Goal: Transaction & Acquisition: Purchase product/service

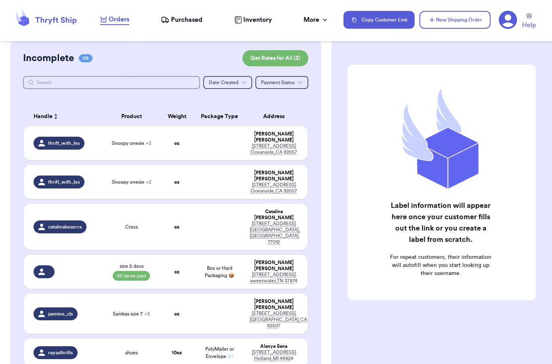
scroll to position [66, 0]
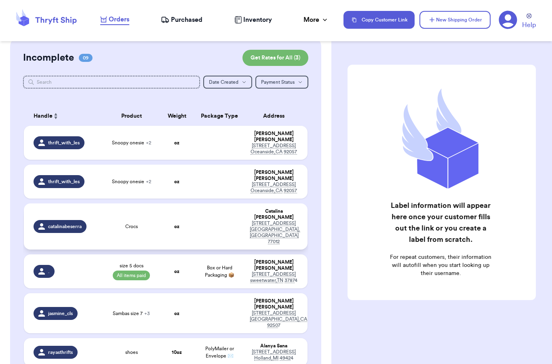
click at [159, 203] on td "Crocs" at bounding box center [131, 226] width 57 height 46
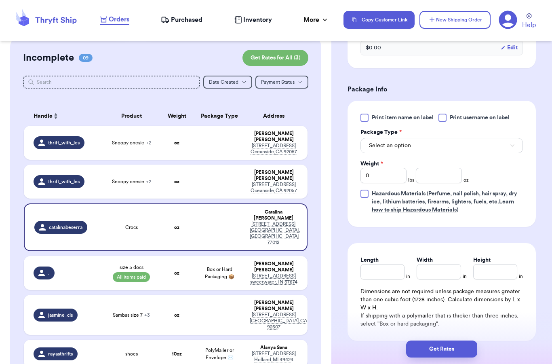
scroll to position [306, 0]
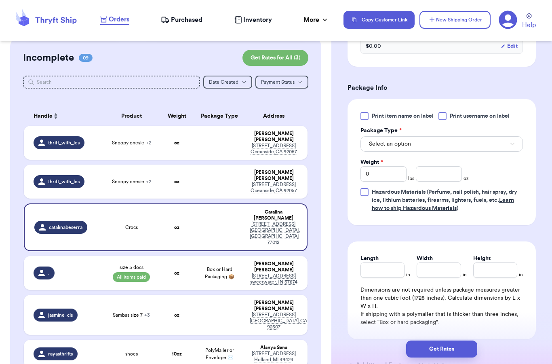
click at [389, 140] on span "Select an option" at bounding box center [390, 144] width 42 height 8
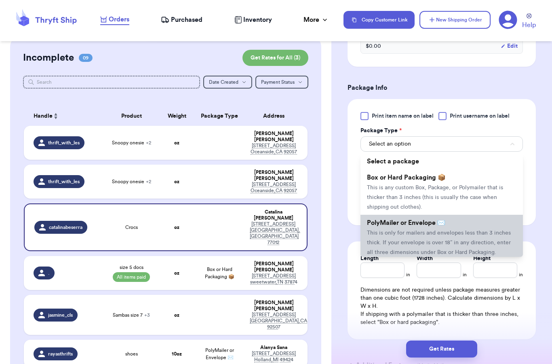
click at [408, 224] on span "PolyMailer or Envelope ✉️" at bounding box center [406, 223] width 78 height 6
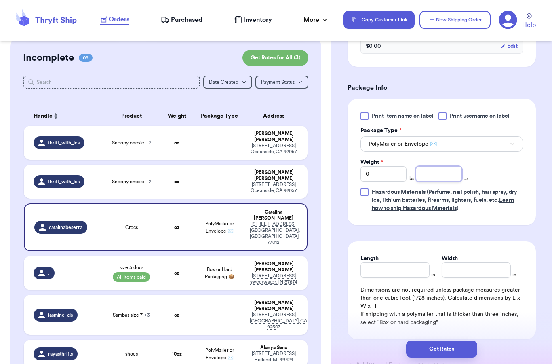
click at [437, 171] on input "number" at bounding box center [439, 173] width 46 height 15
type input "8"
click at [427, 244] on div "Length in Width in Dimensions are not required unless package measures greater …" at bounding box center [442, 290] width 188 height 98
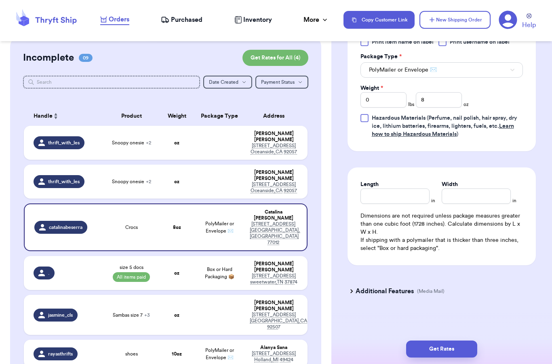
scroll to position [380, 0]
click at [434, 340] on button "Get Rates" at bounding box center [441, 348] width 71 height 17
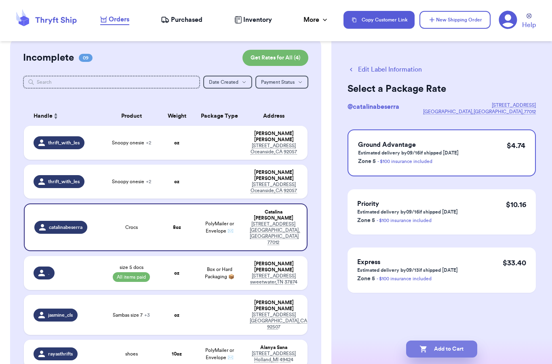
click at [444, 340] on button "Add to Cart" at bounding box center [441, 348] width 71 height 17
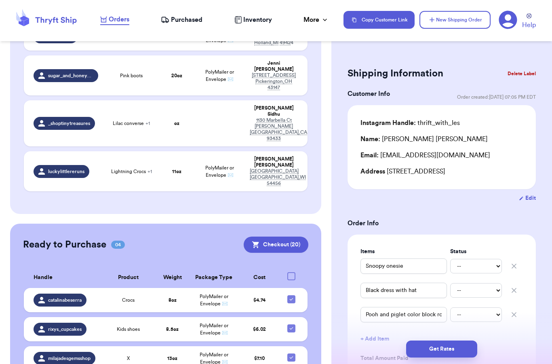
scroll to position [332, 0]
click at [120, 346] on td "X" at bounding box center [128, 358] width 55 height 24
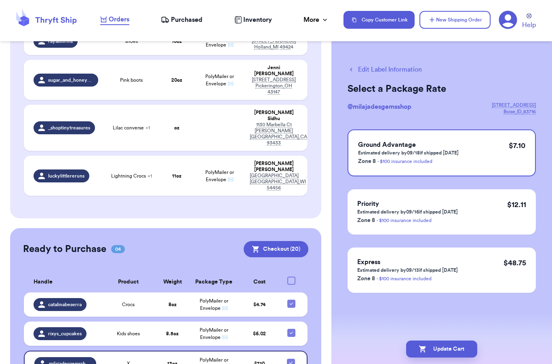
click at [380, 70] on button "Edit Label Information" at bounding box center [385, 70] width 74 height 10
checkbox input "false"
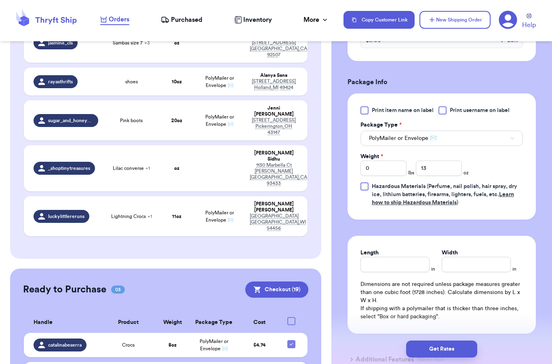
scroll to position [344, 0]
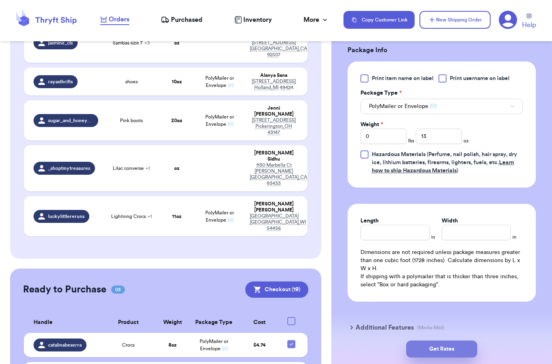
click at [442, 341] on button "Get Rates" at bounding box center [441, 348] width 71 height 17
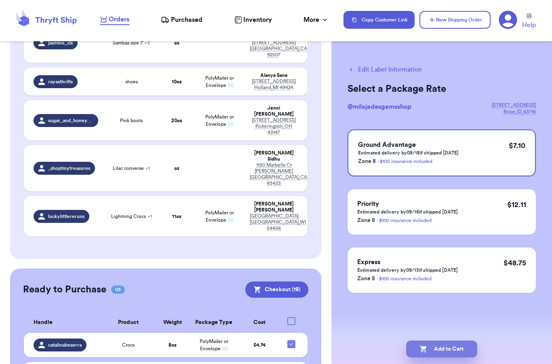
click at [449, 344] on button "Add to Cart" at bounding box center [441, 348] width 71 height 17
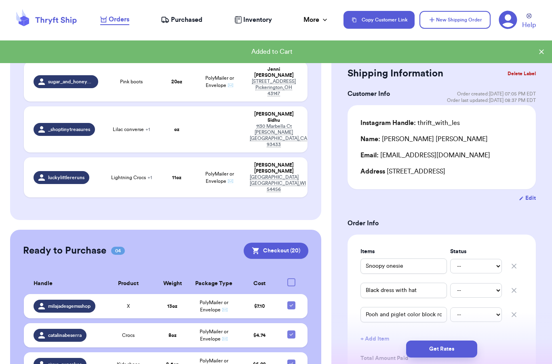
click at [114, 361] on div "Kids shoes" at bounding box center [128, 364] width 45 height 6
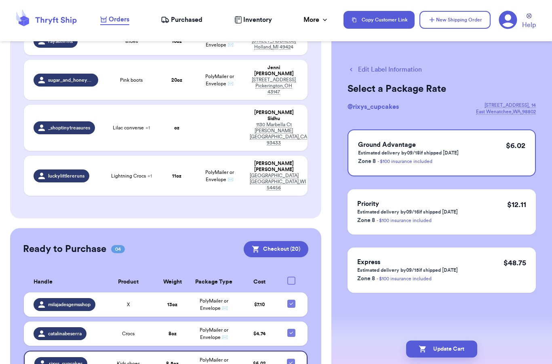
click at [374, 71] on button "Edit Label Information" at bounding box center [385, 70] width 74 height 10
checkbox input "false"
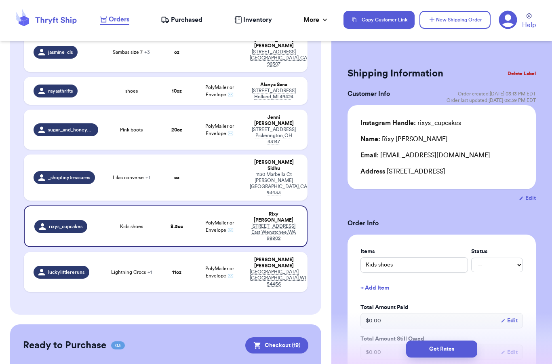
scroll to position [274, 0]
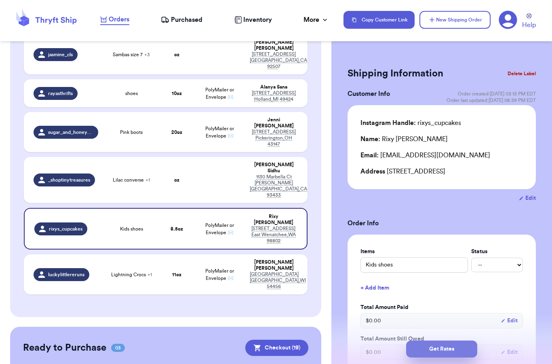
click at [445, 342] on button "Get Rates" at bounding box center [441, 348] width 71 height 17
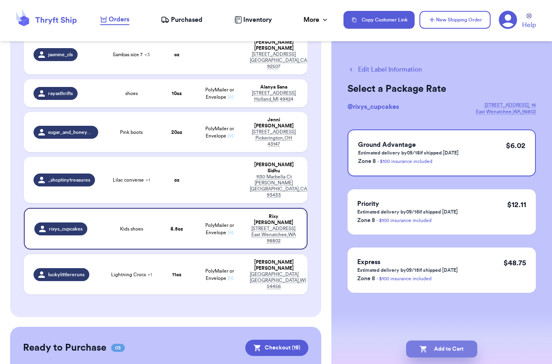
click at [445, 340] on button "Add to Cart" at bounding box center [441, 348] width 71 height 17
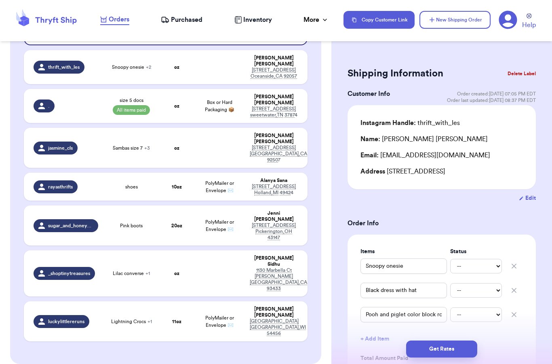
scroll to position [182, 0]
click at [138, 172] on td "shoes" at bounding box center [131, 186] width 57 height 28
type input "shoes"
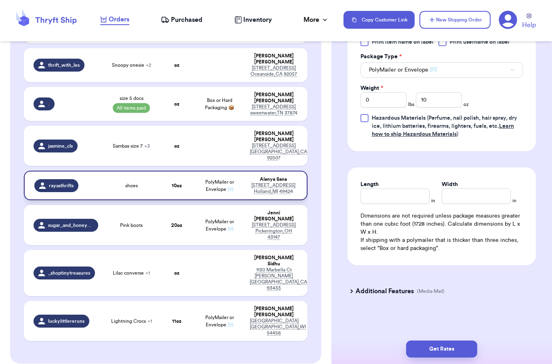
scroll to position [390, 0]
click at [437, 97] on input "10" at bounding box center [439, 99] width 46 height 15
type input "1"
type input "9"
click at [499, 260] on div "Length in Width in Dimensions are not required unless package measures greater …" at bounding box center [442, 216] width 188 height 98
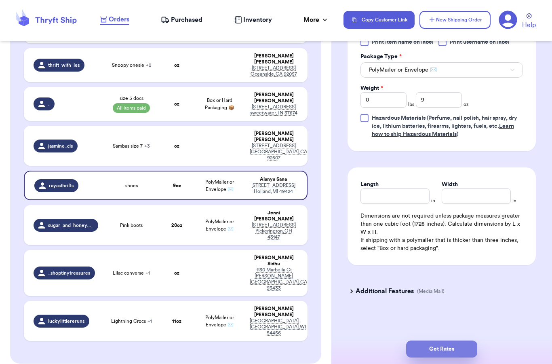
click at [446, 341] on button "Get Rates" at bounding box center [441, 348] width 71 height 17
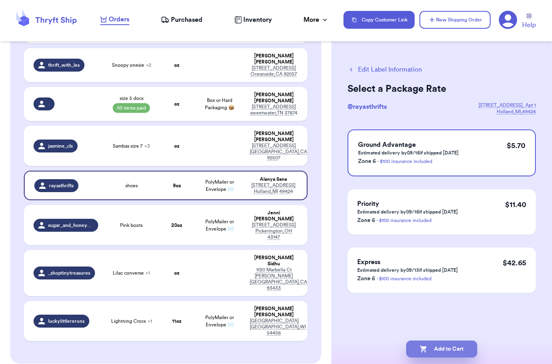
click at [447, 340] on button "Add to Cart" at bounding box center [441, 348] width 71 height 17
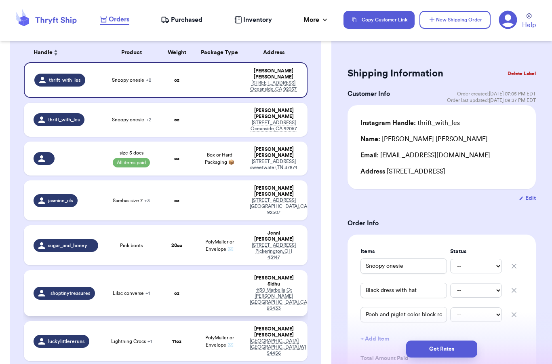
scroll to position [129, 0]
click at [144, 158] on span "All items paid" at bounding box center [131, 163] width 37 height 10
type input "size 5 docs"
select select "paid"
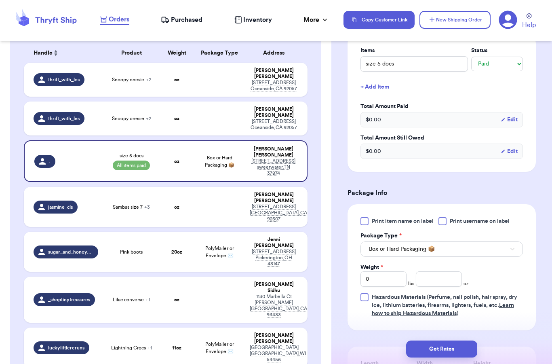
scroll to position [294, 0]
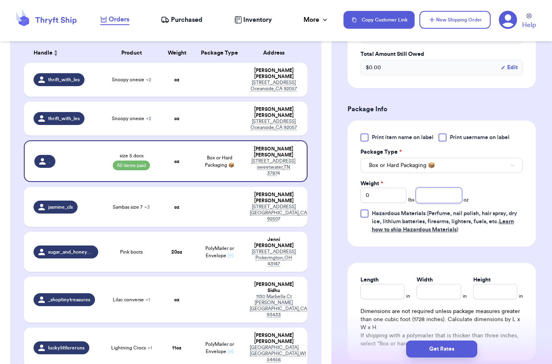
click at [433, 188] on input "number" at bounding box center [439, 195] width 46 height 15
type input "9"
click at [376, 188] on input "0" at bounding box center [384, 195] width 46 height 15
type input "2"
click at [391, 235] on div "Print item name on label Print username on label Package Type * Box or Hard Pac…" at bounding box center [442, 183] width 188 height 126
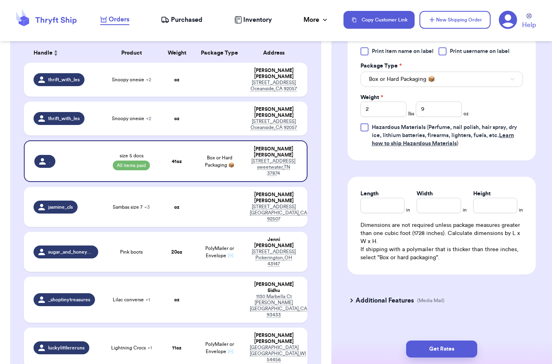
scroll to position [380, 0]
click at [388, 198] on input "Length" at bounding box center [383, 205] width 44 height 15
type input "11"
click at [445, 199] on input "Width *" at bounding box center [439, 205] width 44 height 15
type input "10"
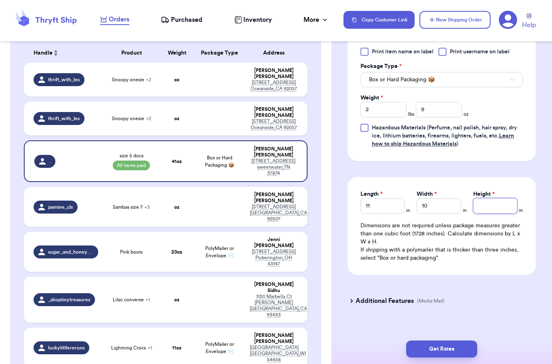
click at [497, 198] on input "Height *" at bounding box center [495, 205] width 44 height 15
type input "4.5"
click at [501, 291] on div "Additional Features (Media Mail)" at bounding box center [437, 300] width 188 height 19
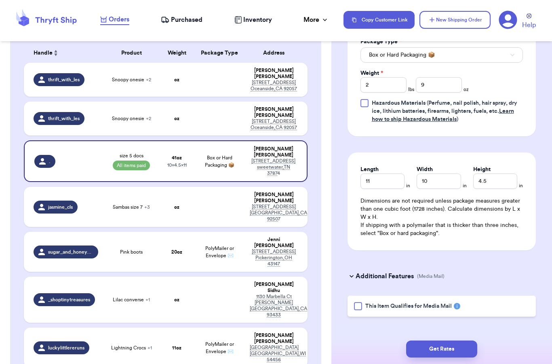
scroll to position [404, 0]
click at [443, 340] on button "Get Rates" at bounding box center [441, 348] width 71 height 17
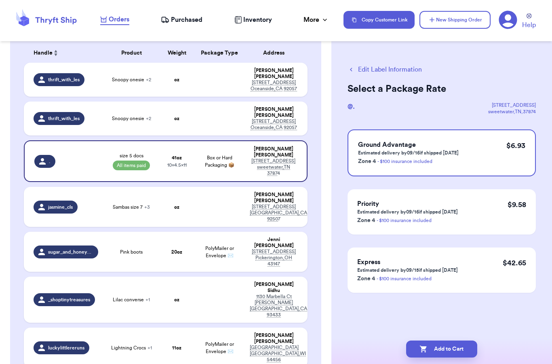
scroll to position [0, 0]
click at [441, 340] on button "Add to Cart" at bounding box center [441, 348] width 71 height 17
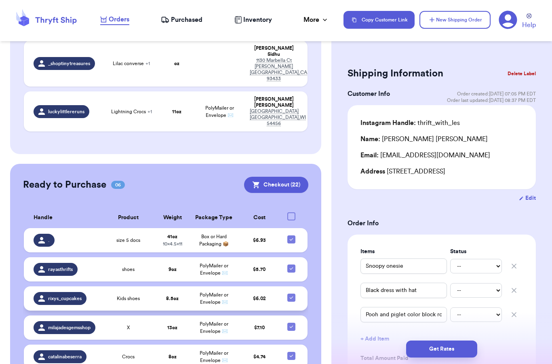
scroll to position [320, 0]
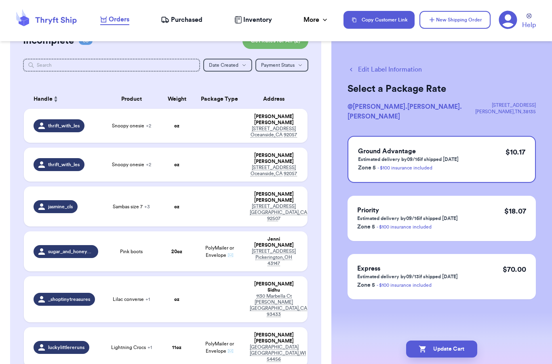
scroll to position [82, 0]
click at [148, 327] on td "Lightning Crocs + 1" at bounding box center [131, 347] width 57 height 40
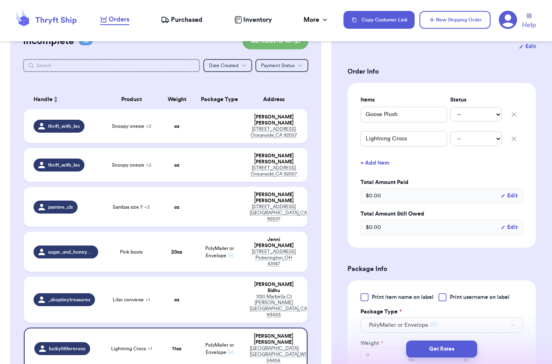
scroll to position [163, 0]
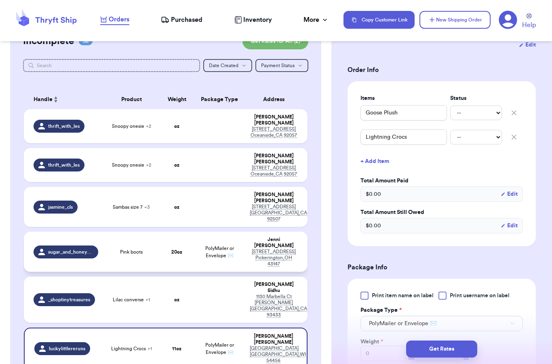
click at [132, 249] on span "Pink boots" at bounding box center [131, 252] width 23 height 6
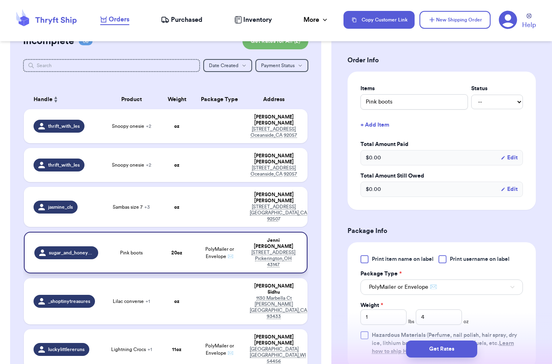
type input "Pink boots"
type input "1"
type input "4"
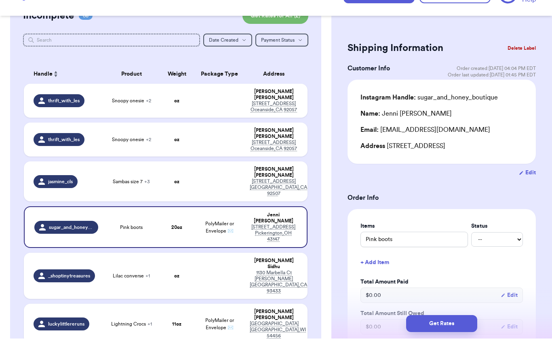
scroll to position [0, 0]
click at [446, 340] on div "Customer Link New Order Total Balance Payout $ 0.00 Recent Payments View all No…" at bounding box center [276, 182] width 552 height 364
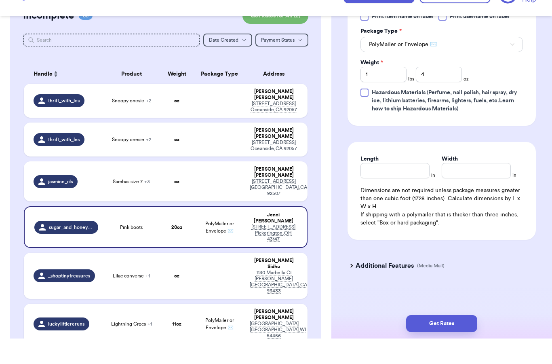
scroll to position [390, 0]
click at [436, 334] on div "Get Rates" at bounding box center [442, 349] width 221 height 30
click at [435, 334] on div "Get Rates" at bounding box center [442, 349] width 221 height 30
click at [441, 334] on div "Get Rates" at bounding box center [442, 349] width 221 height 30
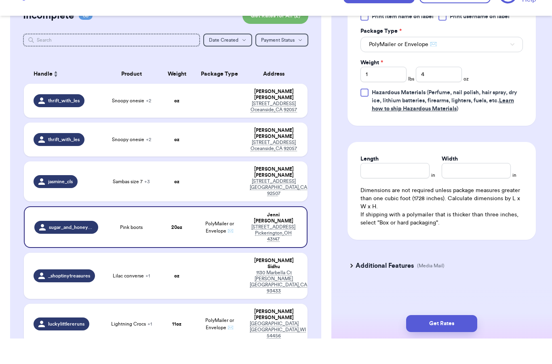
click at [489, 281] on div "Additional Features (Media Mail)" at bounding box center [437, 290] width 188 height 19
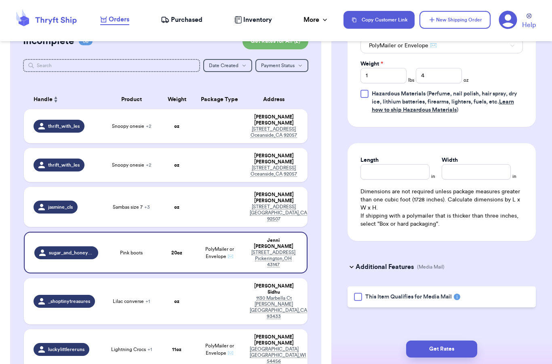
scroll to position [414, 0]
click at [450, 340] on button "Get Rates" at bounding box center [441, 348] width 71 height 17
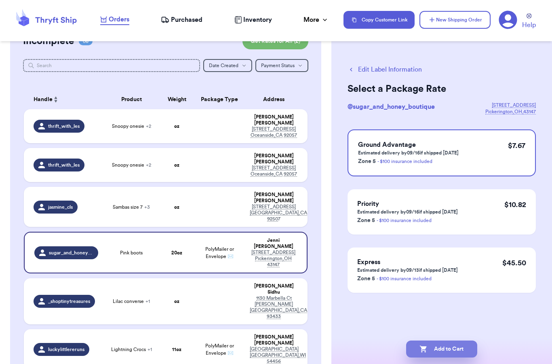
click at [448, 340] on button "Add to Cart" at bounding box center [441, 348] width 71 height 17
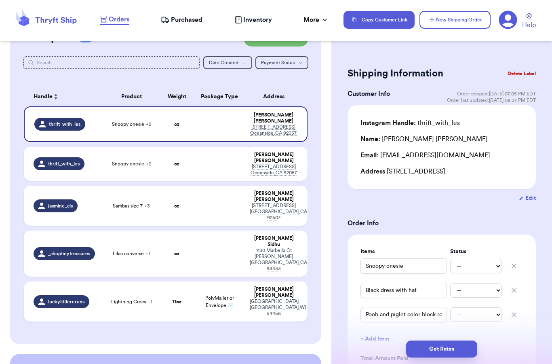
scroll to position [82, 0]
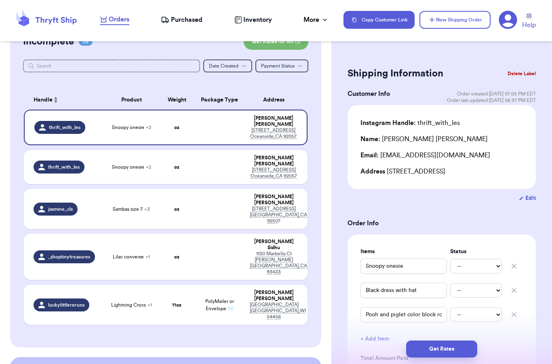
click at [522, 70] on button "Delete Label" at bounding box center [522, 74] width 35 height 18
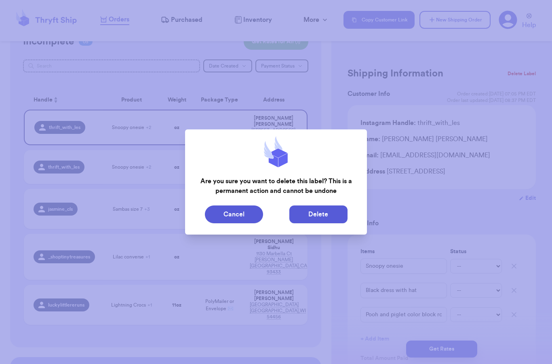
click at [315, 215] on button "Delete" at bounding box center [318, 214] width 58 height 18
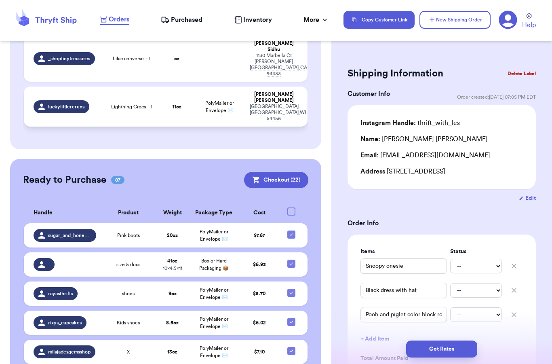
scroll to position [243, 0]
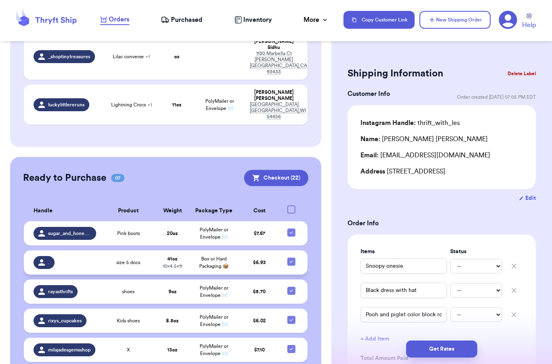
click at [99, 250] on td "." at bounding box center [62, 262] width 77 height 24
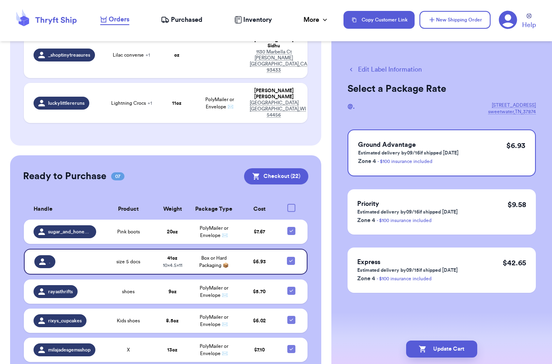
click at [374, 70] on button "Edit Label Information" at bounding box center [385, 70] width 74 height 10
checkbox input "false"
select select "paid"
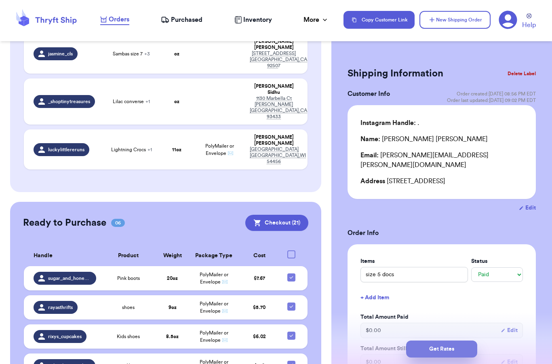
click at [447, 340] on button "Get Rates" at bounding box center [441, 348] width 71 height 17
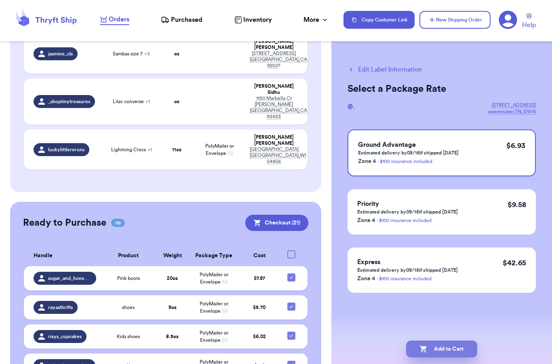
click at [446, 340] on button "Add to Cart" at bounding box center [441, 348] width 71 height 17
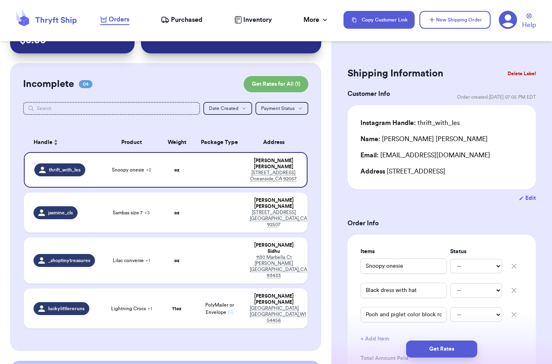
scroll to position [32, 0]
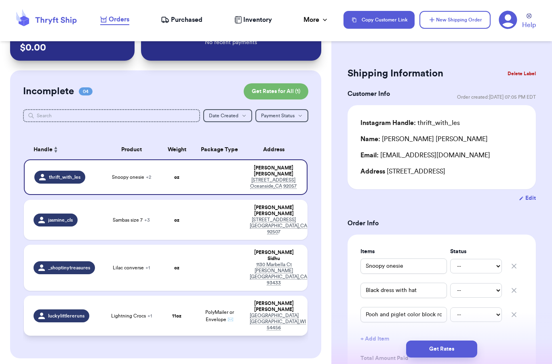
click at [136, 313] on span "Lightning Crocs + 1" at bounding box center [131, 316] width 41 height 6
type input "Goose Plush"
type input "Lightning Crocs"
type input "11"
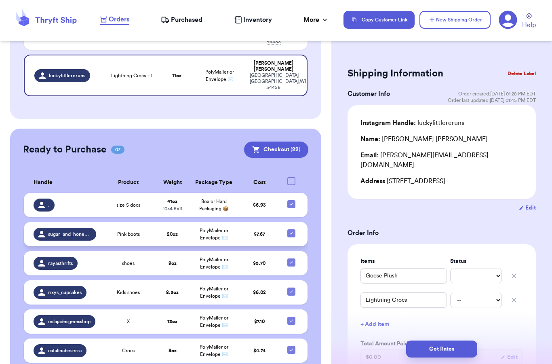
scroll to position [271, 0]
click at [290, 177] on div at bounding box center [291, 181] width 8 height 8
click at [291, 177] on input "checkbox" at bounding box center [291, 177] width 0 height 0
click at [291, 177] on div at bounding box center [291, 181] width 8 height 8
click at [291, 177] on input "checkbox" at bounding box center [291, 177] width 0 height 0
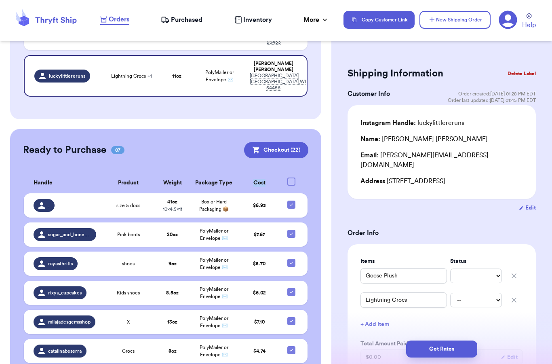
click at [292, 177] on div at bounding box center [291, 181] width 8 height 8
click at [291, 177] on input "checkbox" at bounding box center [291, 177] width 0 height 0
checkbox input "false"
click at [292, 201] on icon at bounding box center [291, 204] width 6 height 6
click at [291, 200] on input "checkbox" at bounding box center [291, 200] width 0 height 0
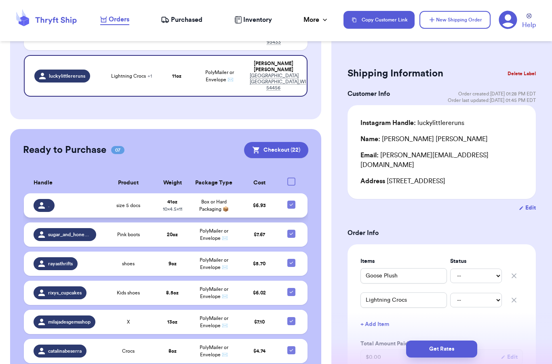
checkbox input "false"
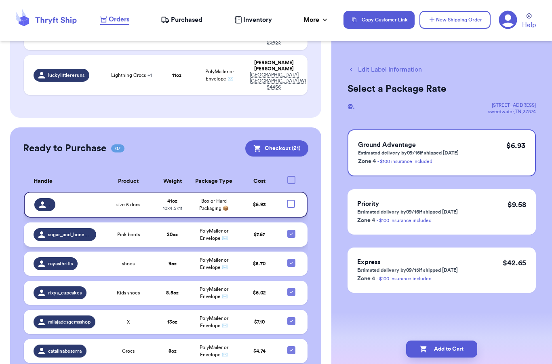
click at [294, 230] on div at bounding box center [291, 234] width 8 height 8
click at [291, 229] on input "checkbox" at bounding box center [291, 229] width 0 height 0
checkbox input "false"
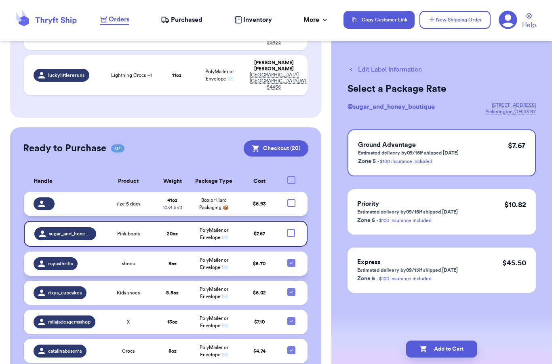
click at [291, 260] on icon at bounding box center [291, 263] width 6 height 6
click at [291, 258] on input "checkbox" at bounding box center [291, 258] width 0 height 0
checkbox input "false"
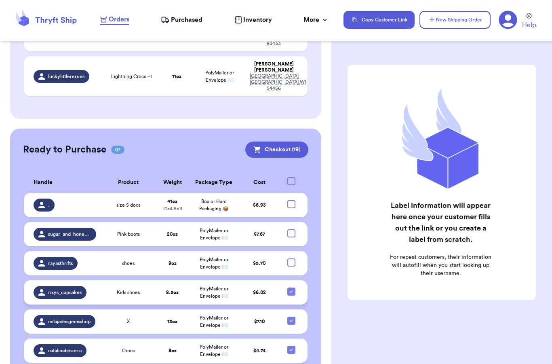
scroll to position [270, 0]
click at [290, 291] on icon at bounding box center [291, 292] width 3 height 2
click at [291, 287] on input "checkbox" at bounding box center [291, 287] width 0 height 0
checkbox input "false"
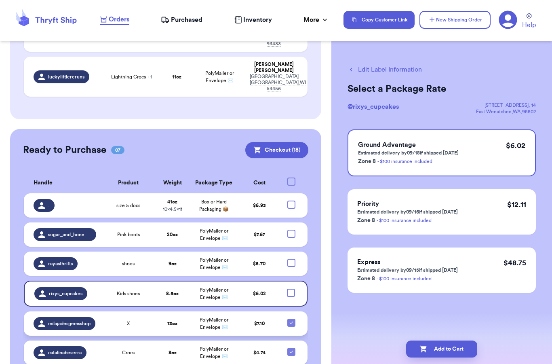
click at [293, 319] on icon at bounding box center [291, 322] width 6 height 6
click at [291, 318] on input "checkbox" at bounding box center [291, 318] width 0 height 0
checkbox input "false"
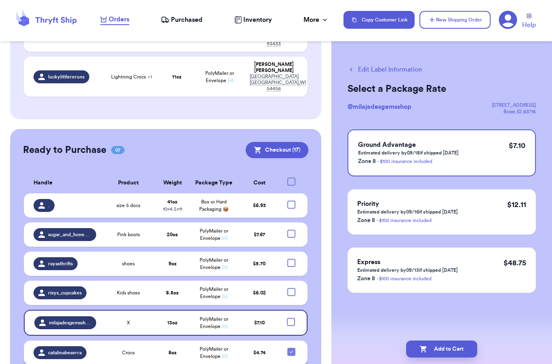
click at [292, 348] on div at bounding box center [291, 352] width 8 height 8
click at [291, 347] on input "checkbox" at bounding box center [291, 347] width 0 height 0
checkbox input "false"
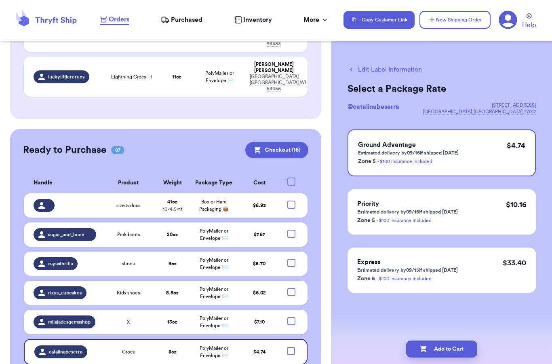
checkbox input "false"
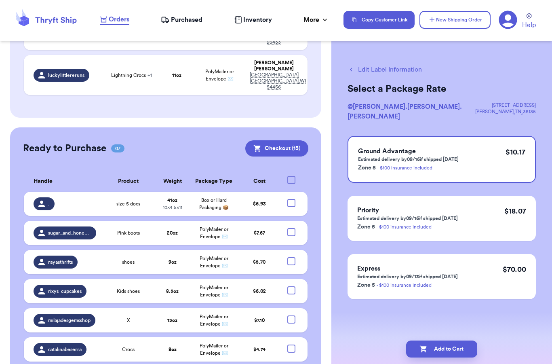
scroll to position [271, 0]
click at [289, 257] on div at bounding box center [291, 261] width 8 height 8
click at [291, 257] on input "checkbox" at bounding box center [291, 257] width 0 height 0
checkbox input "true"
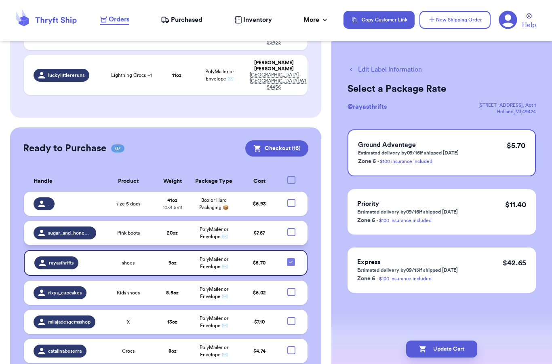
click at [292, 228] on div at bounding box center [291, 232] width 8 height 8
click at [291, 228] on input "checkbox" at bounding box center [291, 228] width 0 height 0
checkbox input "true"
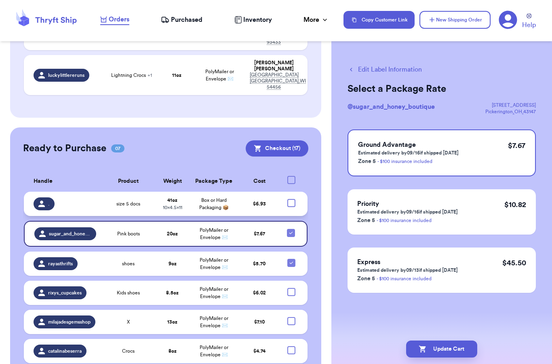
click at [291, 199] on div at bounding box center [291, 203] width 8 height 8
click at [291, 199] on input "checkbox" at bounding box center [291, 199] width 0 height 0
checkbox input "true"
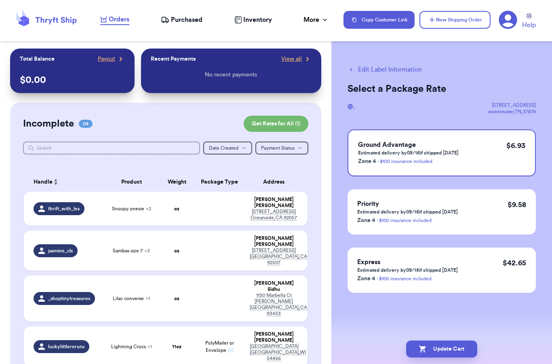
scroll to position [33, 0]
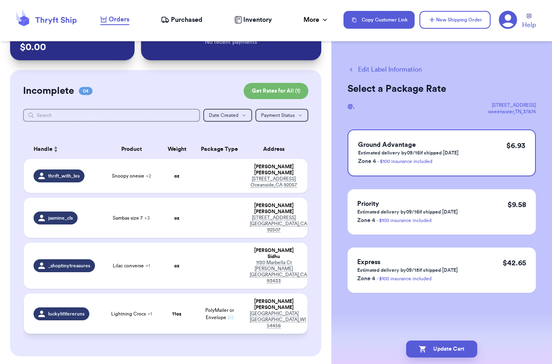
click at [144, 310] on span "Lightning Crocs + 1" at bounding box center [131, 313] width 41 height 6
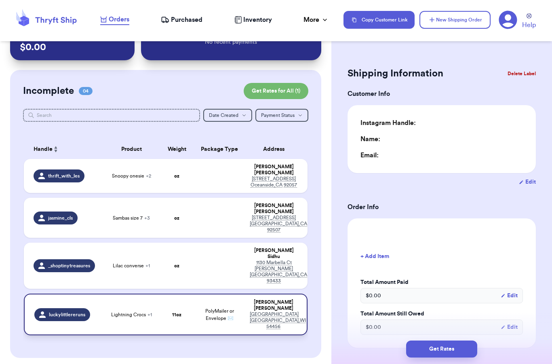
type input "0"
type input "11"
type input "0"
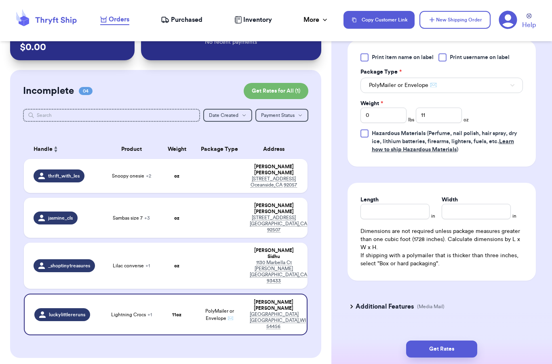
scroll to position [370, 0]
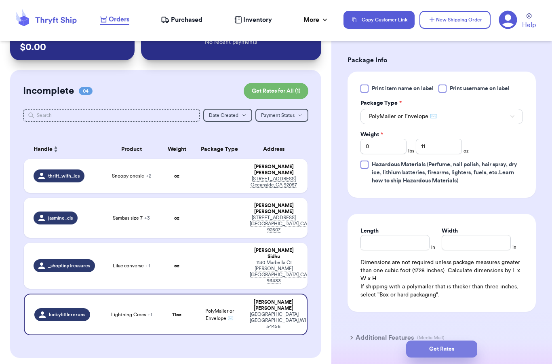
click at [436, 343] on button "Get Rates" at bounding box center [441, 348] width 71 height 17
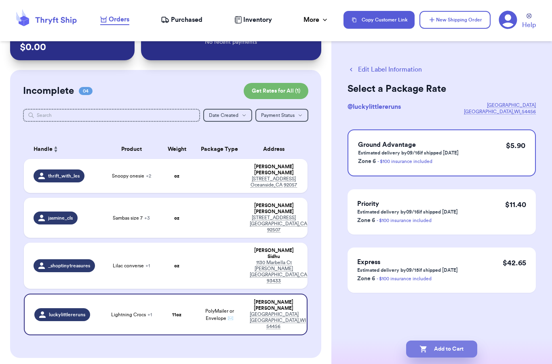
click at [442, 340] on button "Add to Cart" at bounding box center [441, 348] width 71 height 17
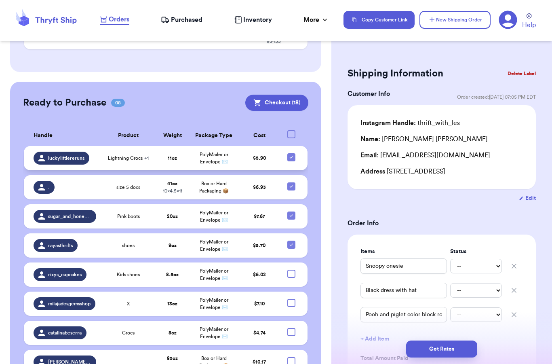
click at [148, 146] on td "Lightning Crocs + 1" at bounding box center [128, 158] width 55 height 24
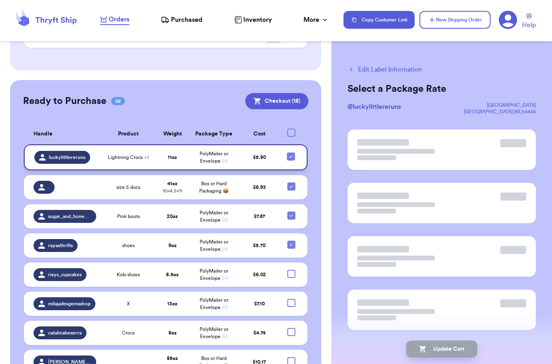
scroll to position [268, 0]
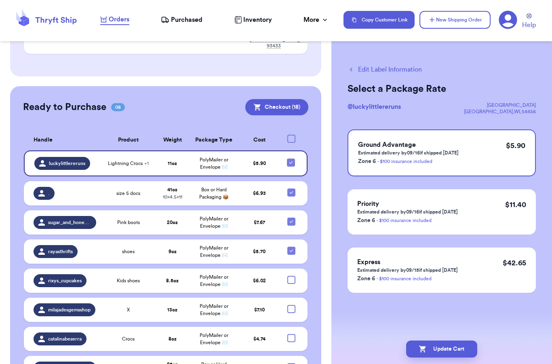
click at [395, 69] on button "Edit Label Information" at bounding box center [385, 70] width 74 height 10
checkbox input "false"
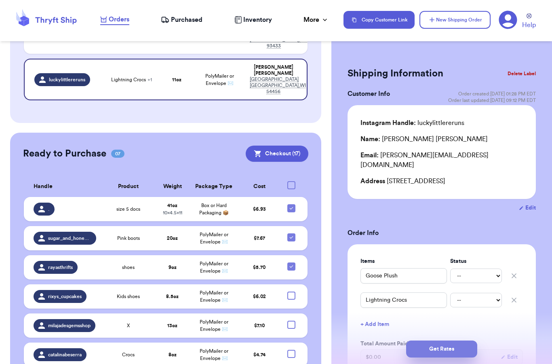
click at [436, 340] on button "Get Rates" at bounding box center [441, 348] width 71 height 17
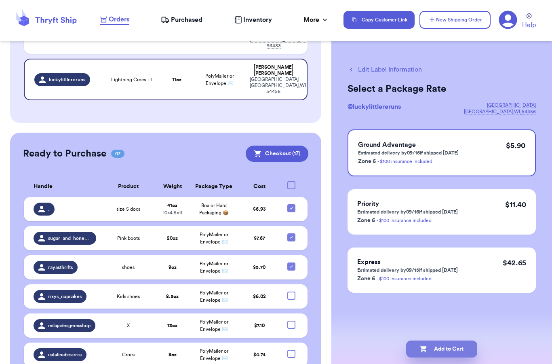
click at [434, 340] on button "Add to Cart" at bounding box center [441, 348] width 71 height 17
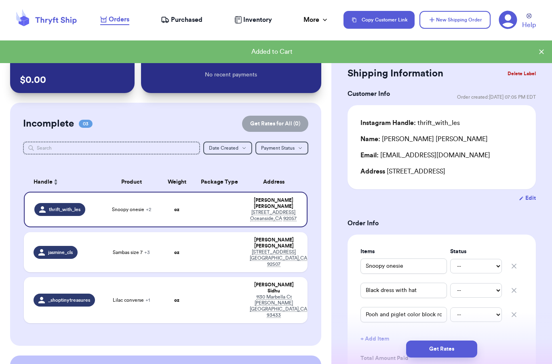
scroll to position [3, 0]
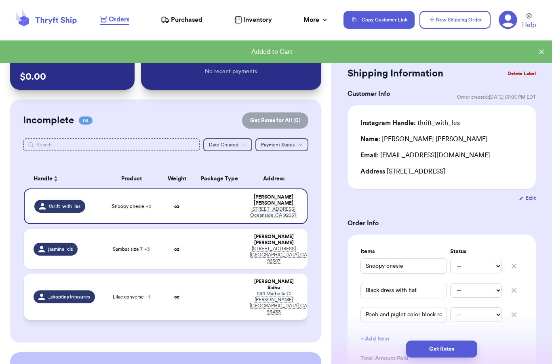
click at [129, 294] on span "Lilac converse + 1" at bounding box center [131, 297] width 37 height 6
type input "Lilac converse"
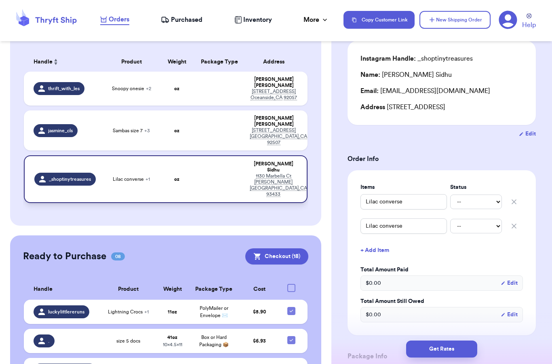
scroll to position [119, 0]
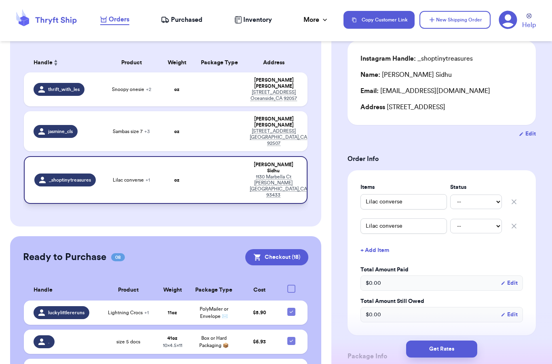
click at [152, 177] on div "Lilac converse + 1" at bounding box center [131, 180] width 47 height 6
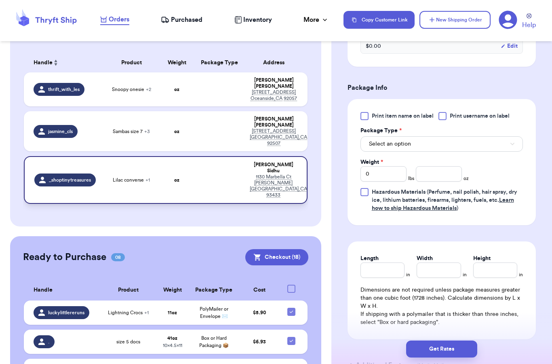
scroll to position [371, 0]
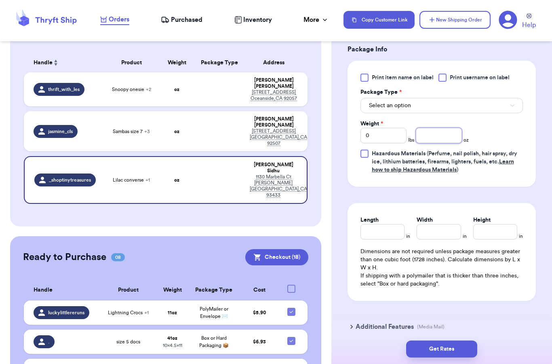
click at [427, 135] on input "number" at bounding box center [439, 135] width 46 height 15
type input "11"
click at [360, 270] on div "Length in Width in Height in Dimensions are not required unless package measure…" at bounding box center [442, 252] width 188 height 98
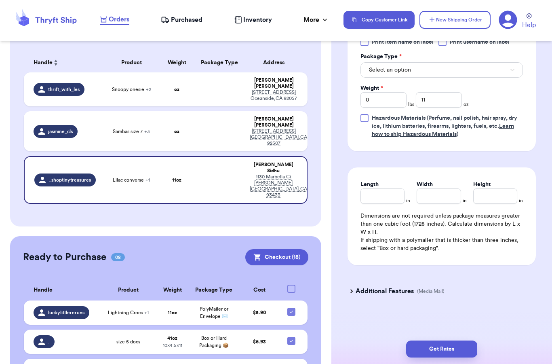
scroll to position [407, 0]
click at [377, 72] on span "Select an option" at bounding box center [390, 70] width 42 height 8
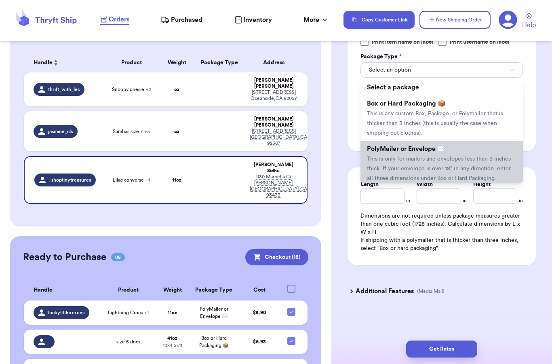
click at [389, 158] on span "This is only for mailers and envelopes less than 3 inches thick. If your envelo…" at bounding box center [439, 168] width 144 height 25
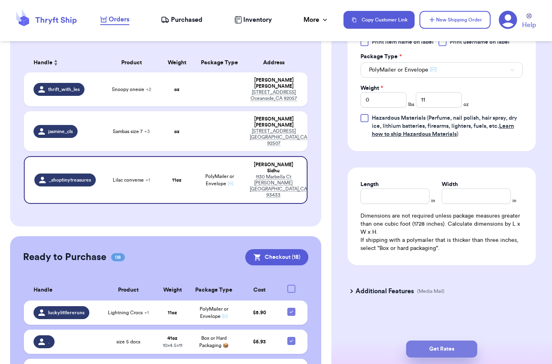
click at [448, 342] on button "Get Rates" at bounding box center [441, 348] width 71 height 17
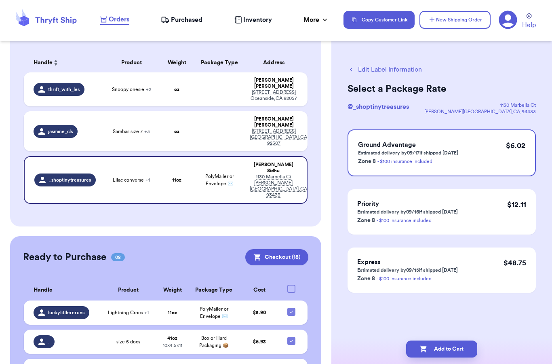
scroll to position [0, 0]
click at [431, 340] on button "Add to Cart" at bounding box center [441, 348] width 71 height 17
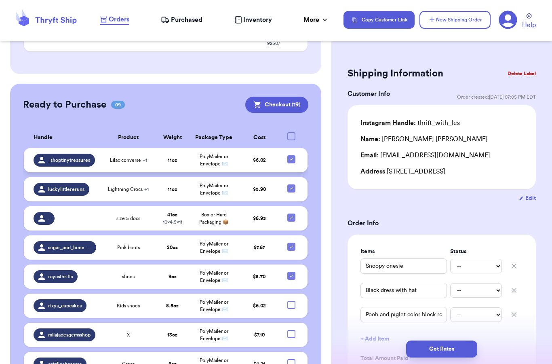
scroll to position [222, 0]
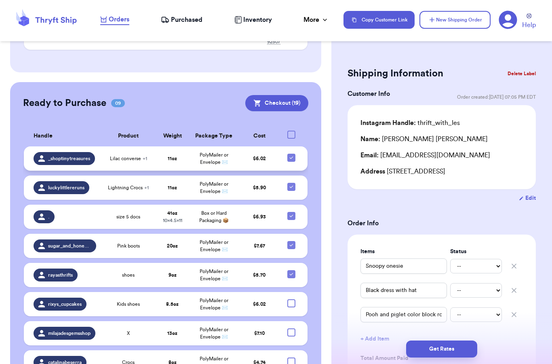
click at [295, 154] on div at bounding box center [291, 158] width 8 height 8
click at [291, 153] on input "checkbox" at bounding box center [291, 153] width 0 height 0
checkbox input "false"
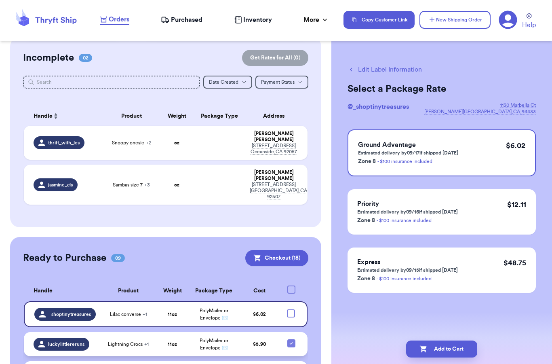
scroll to position [51, 0]
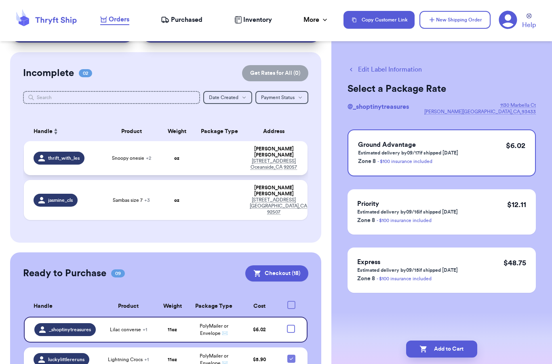
click at [141, 141] on td "Snoopy onesie + 2" at bounding box center [131, 158] width 57 height 34
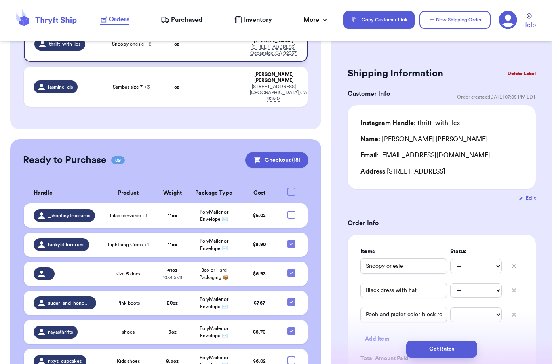
scroll to position [169, 0]
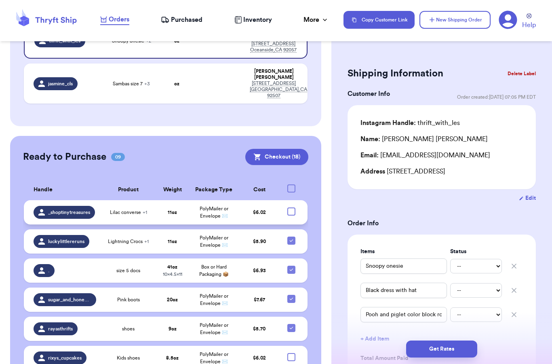
click at [125, 209] on span "Lilac converse + 1" at bounding box center [128, 212] width 37 height 6
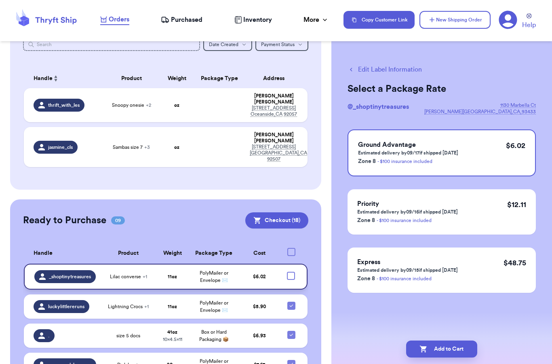
scroll to position [98, 0]
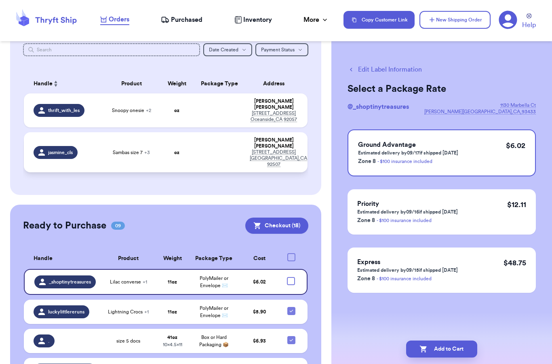
click at [135, 149] on span "Sambas size 7 + 3" at bounding box center [131, 152] width 37 height 6
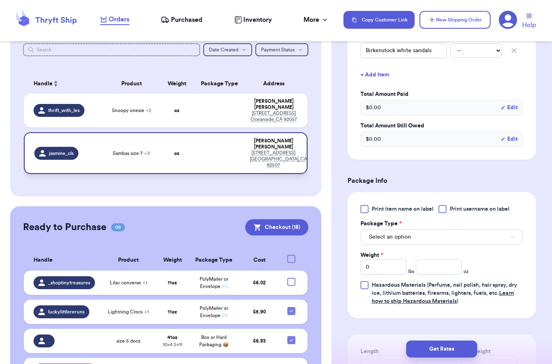
scroll to position [292, 0]
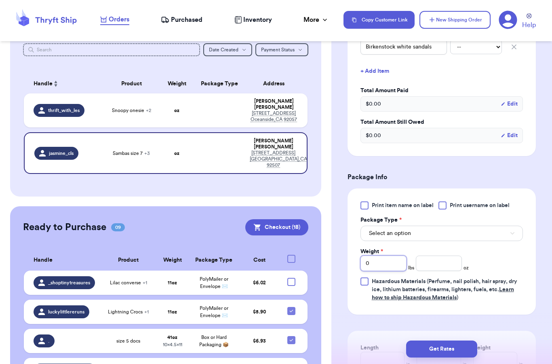
click at [393, 260] on input "0" at bounding box center [384, 263] width 46 height 15
type input "2"
click at [441, 262] on input "number" at bounding box center [439, 263] width 46 height 15
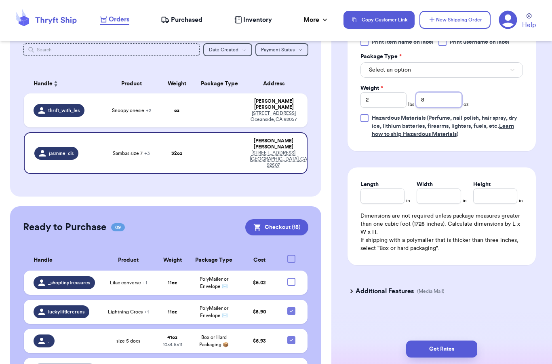
scroll to position [455, 0]
type input "8"
click at [379, 199] on input "Length" at bounding box center [383, 195] width 44 height 15
type input "9"
click at [429, 203] on input "Width *" at bounding box center [439, 195] width 44 height 15
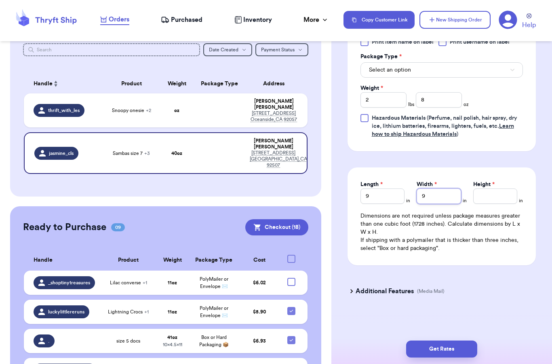
type input "9"
click at [489, 197] on input "Height *" at bounding box center [495, 195] width 44 height 15
type input "5.5"
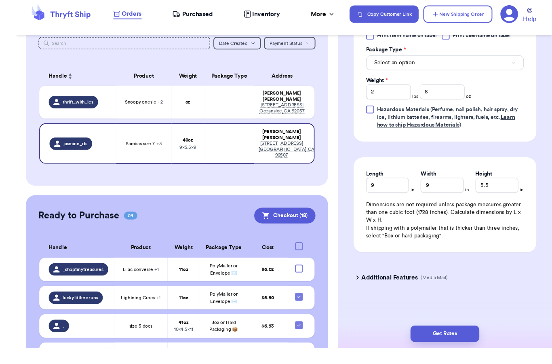
scroll to position [423, 0]
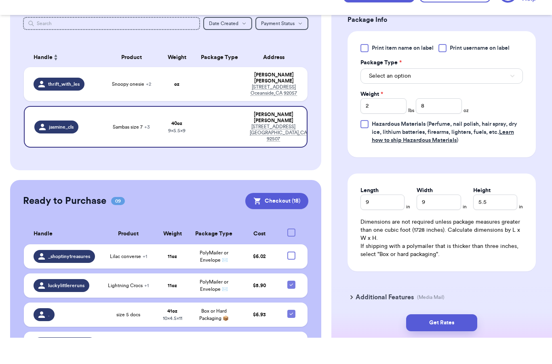
click at [437, 334] on div "Get Rates" at bounding box center [442, 349] width 221 height 30
click at [430, 338] on div "Customer Link New Order Total Balance Payout $ 0.00 Recent Payments View all No…" at bounding box center [276, 182] width 552 height 364
click at [477, 93] on div "Print item name on label Print username on label Package Type * Select an optio…" at bounding box center [442, 120] width 163 height 100
click at [496, 103] on div "Print item name on label Print username on label Package Type * Select an optio…" at bounding box center [442, 120] width 163 height 100
click at [406, 102] on div "Print item name on label Print username on label Package Type * Select an optio…" at bounding box center [442, 120] width 163 height 100
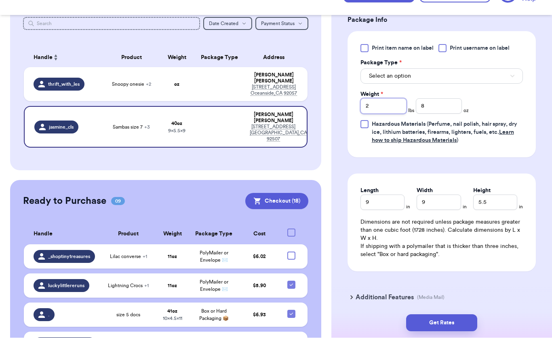
scroll to position [26, 0]
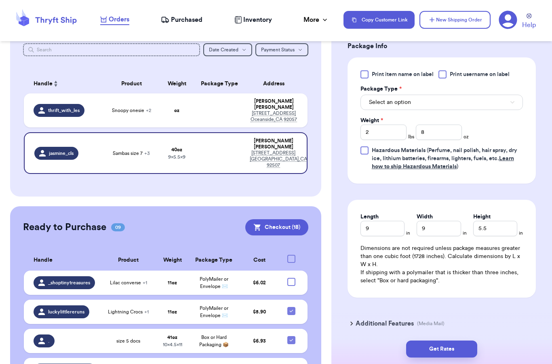
click at [509, 102] on button "Select an option" at bounding box center [442, 102] width 163 height 15
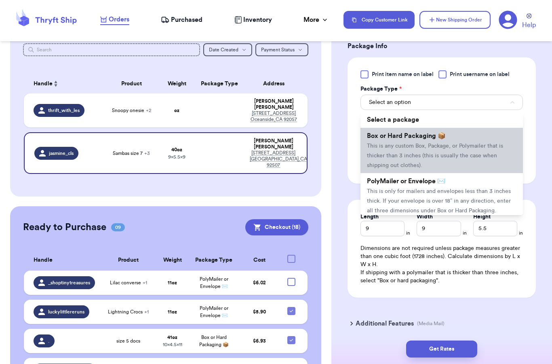
click at [418, 148] on span "This is any custom Box, Package, or Polymailer that is thicker than 3 inches (t…" at bounding box center [435, 155] width 136 height 25
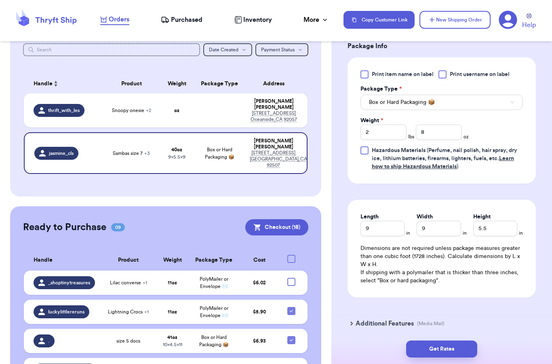
click at [455, 340] on button "Get Rates" at bounding box center [441, 348] width 71 height 17
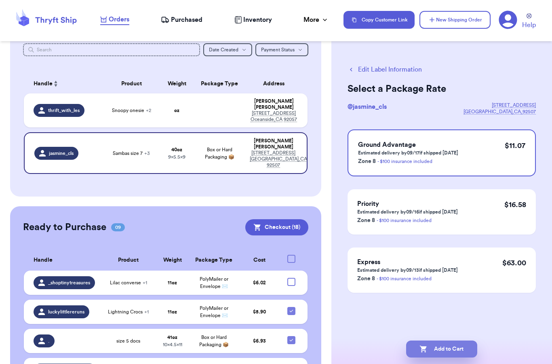
click at [462, 343] on button "Add to Cart" at bounding box center [441, 348] width 71 height 17
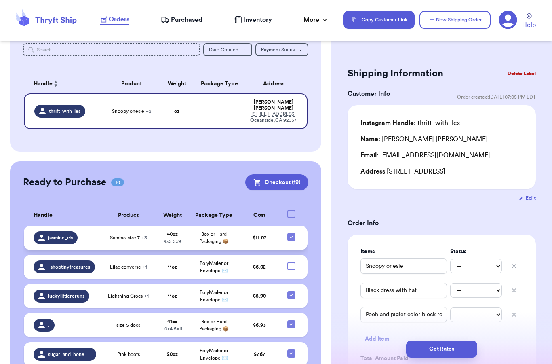
click at [290, 234] on icon at bounding box center [291, 237] width 6 height 6
click at [291, 232] on input "checkbox" at bounding box center [291, 232] width 0 height 0
checkbox input "false"
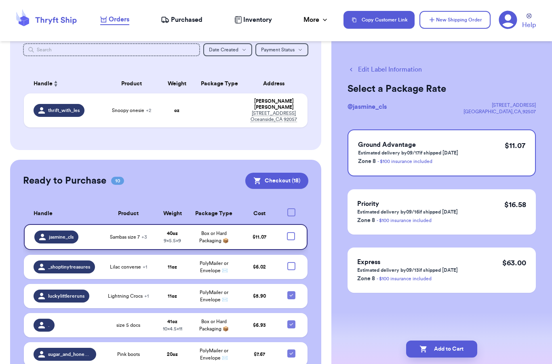
scroll to position [79, 0]
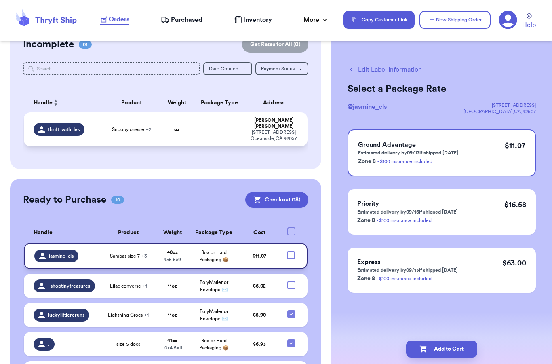
click at [157, 112] on td "Snoopy onesie + 2" at bounding box center [131, 129] width 57 height 34
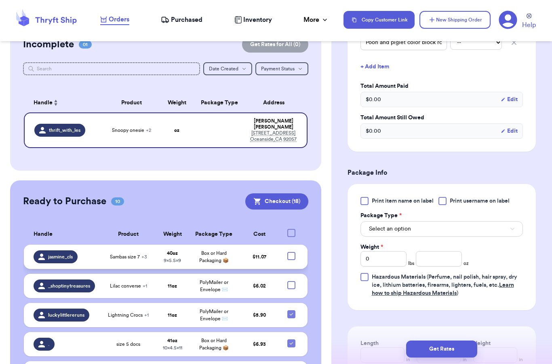
scroll to position [297, 0]
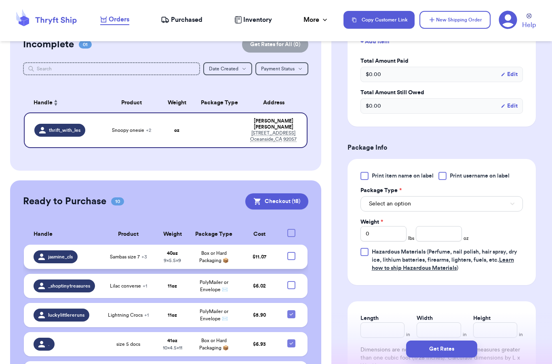
click at [402, 204] on span "Select an option" at bounding box center [390, 204] width 42 height 8
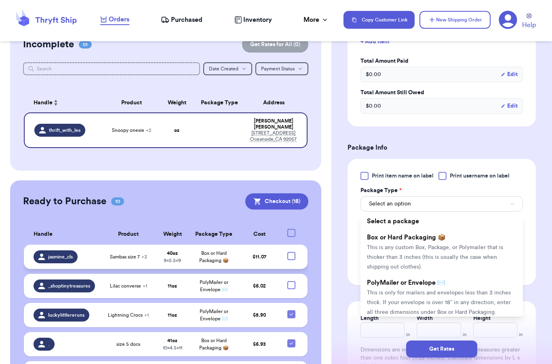
click at [376, 291] on span "This is only for mailers and envelopes less than 3 inches thick. If your envelo…" at bounding box center [439, 302] width 144 height 25
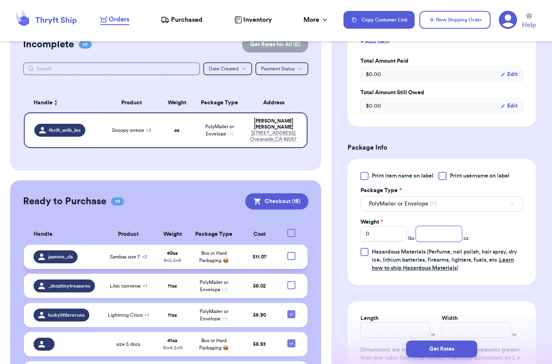
click at [428, 236] on input "number" at bounding box center [439, 233] width 46 height 15
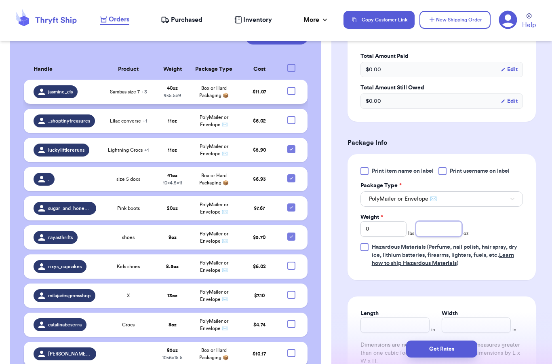
scroll to position [246, 0]
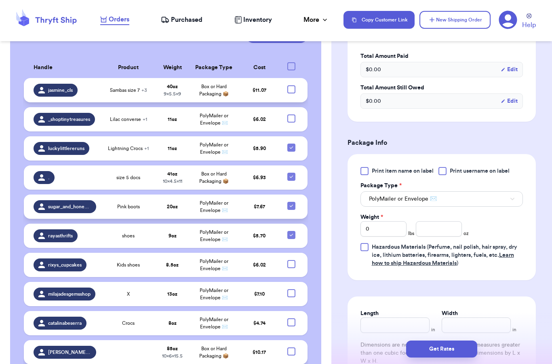
click at [118, 196] on td "Pink boots" at bounding box center [128, 206] width 55 height 24
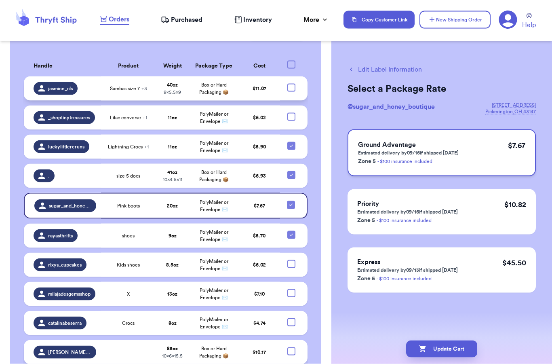
scroll to position [26, 0]
click at [401, 69] on button "Edit Label Information" at bounding box center [385, 70] width 74 height 10
checkbox input "false"
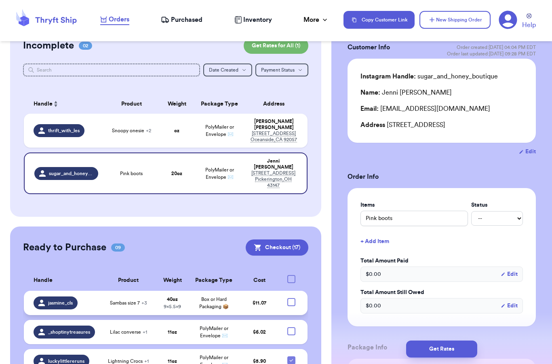
scroll to position [51, 0]
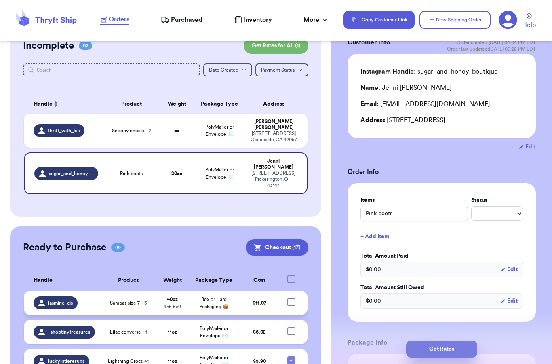
click at [439, 340] on button "Get Rates" at bounding box center [441, 348] width 71 height 17
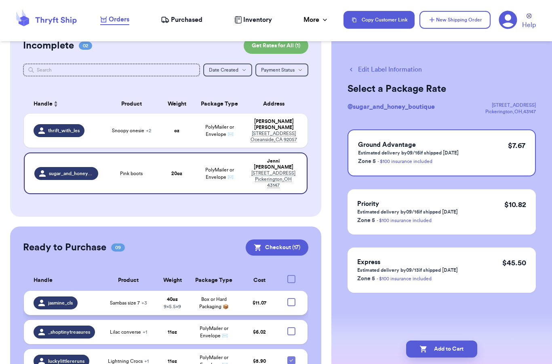
scroll to position [0, 0]
click at [432, 340] on button "Add to Cart" at bounding box center [441, 348] width 71 height 17
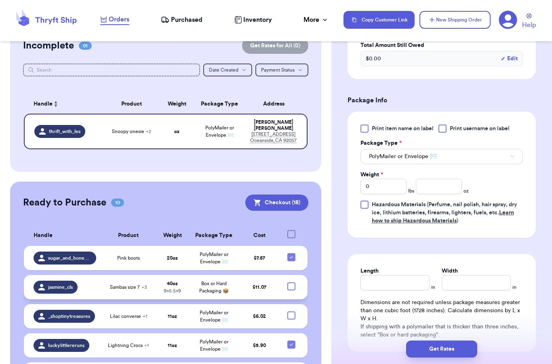
scroll to position [346, 0]
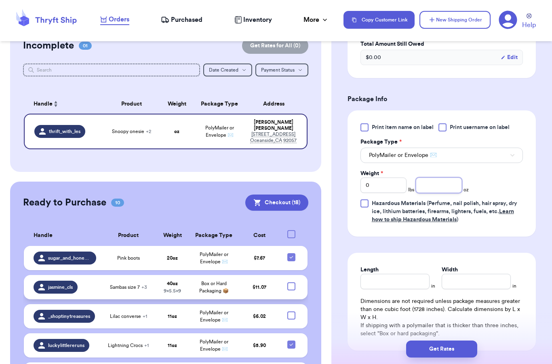
click at [442, 187] on input "number" at bounding box center [439, 184] width 46 height 15
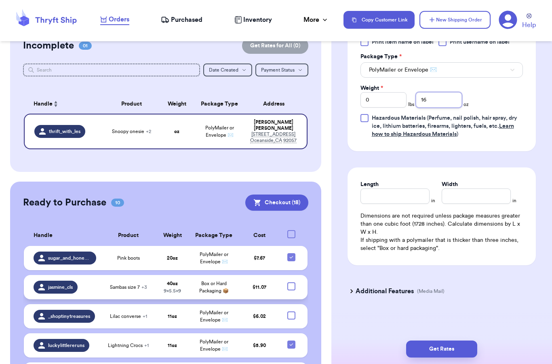
scroll to position [431, 0]
type input "16"
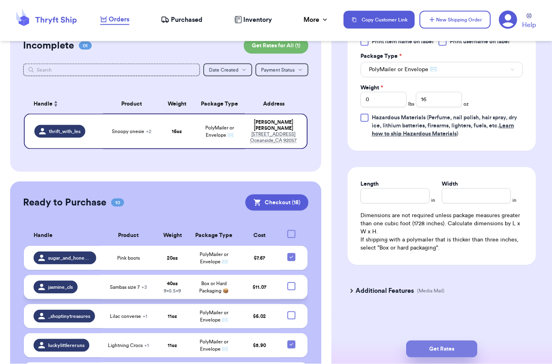
click at [434, 340] on button "Get Rates" at bounding box center [441, 348] width 71 height 17
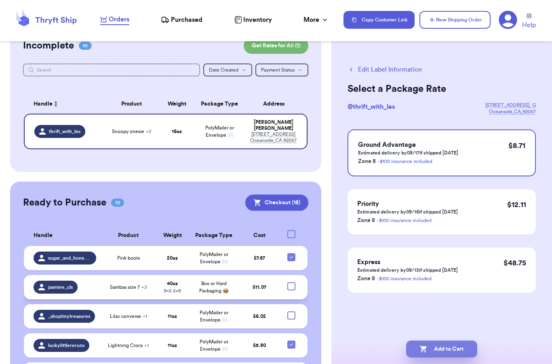
click at [444, 340] on button "Add to Cart" at bounding box center [441, 348] width 71 height 17
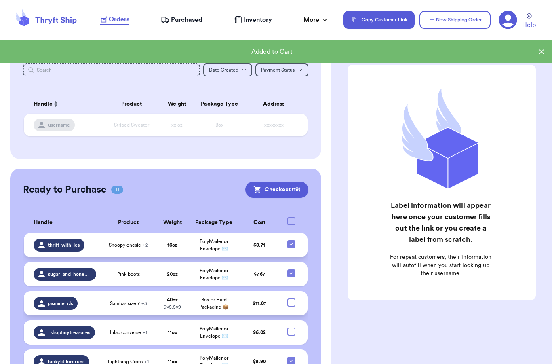
click at [291, 240] on div at bounding box center [291, 244] width 8 height 8
click at [291, 240] on input "checkbox" at bounding box center [291, 240] width 0 height 0
checkbox input "false"
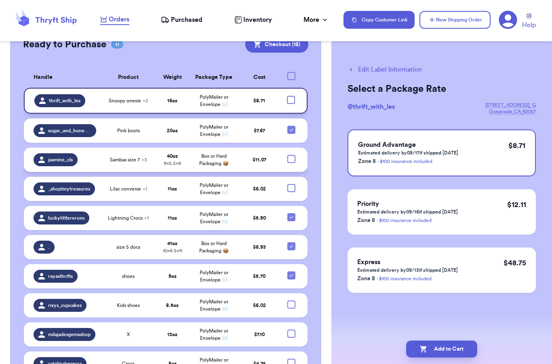
scroll to position [226, 0]
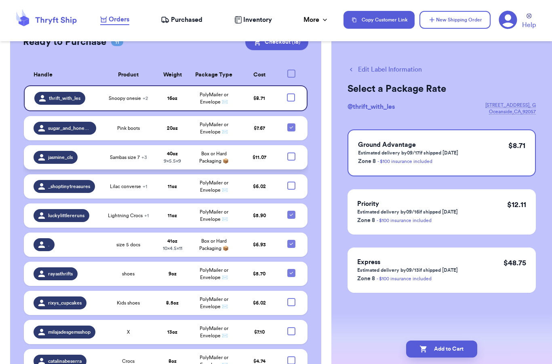
click at [288, 70] on div at bounding box center [291, 74] width 8 height 8
click at [291, 69] on input "checkbox" at bounding box center [291, 69] width 0 height 0
checkbox input "false"
checkbox input "true"
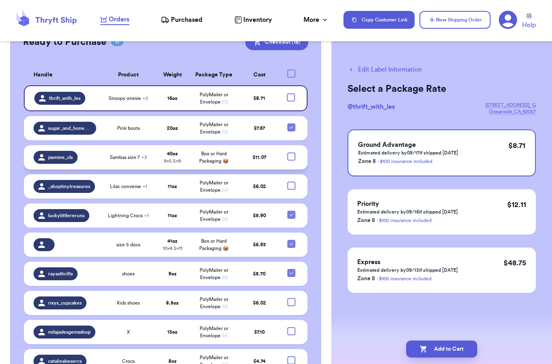
checkbox input "true"
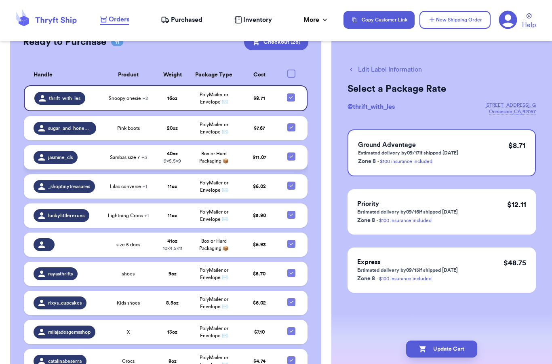
click at [294, 70] on div at bounding box center [291, 74] width 8 height 8
click at [291, 69] on input "checkbox" at bounding box center [291, 69] width 0 height 0
click at [290, 70] on div at bounding box center [291, 74] width 8 height 8
click at [291, 69] on input "checkbox" at bounding box center [291, 69] width 0 height 0
checkbox input "false"
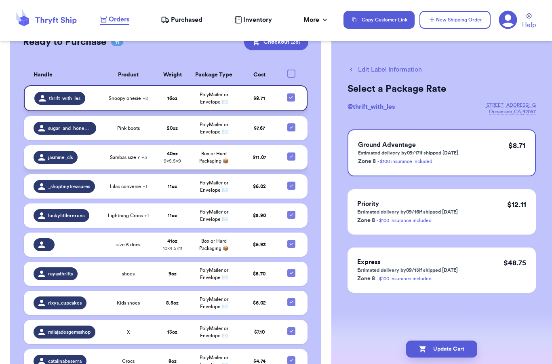
click at [285, 85] on td at bounding box center [293, 98] width 27 height 26
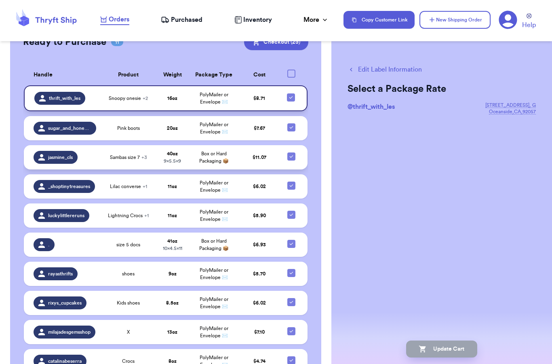
click at [289, 93] on div at bounding box center [291, 97] width 8 height 8
click at [291, 93] on input "checkbox" at bounding box center [291, 93] width 0 height 0
checkbox input "false"
click at [288, 123] on div at bounding box center [291, 127] width 8 height 8
click at [291, 123] on input "checkbox" at bounding box center [291, 123] width 0 height 0
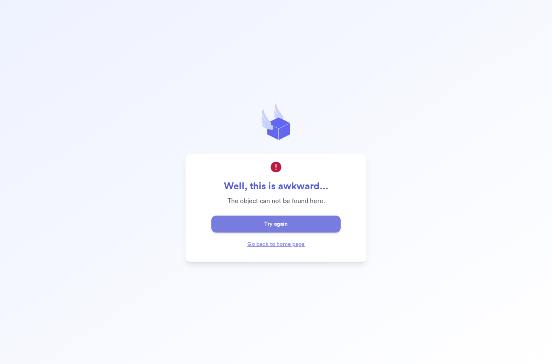
click at [291, 215] on button "Try again" at bounding box center [275, 223] width 129 height 17
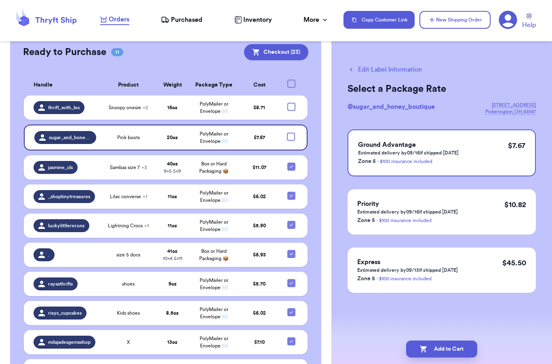
scroll to position [217, 0]
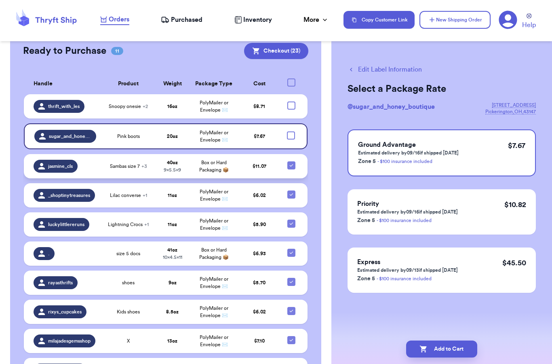
click at [293, 161] on div at bounding box center [291, 165] width 8 height 8
click at [291, 161] on input "checkbox" at bounding box center [291, 161] width 0 height 0
checkbox input "false"
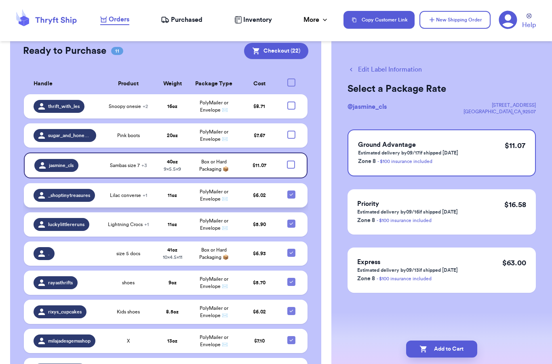
click at [293, 191] on icon at bounding box center [291, 194] width 6 height 6
click at [291, 190] on input "checkbox" at bounding box center [291, 190] width 0 height 0
checkbox input "false"
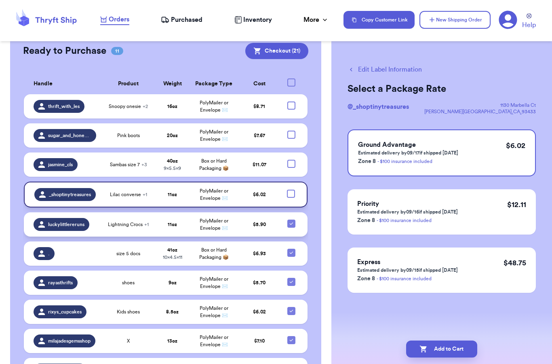
click at [289, 220] on icon at bounding box center [291, 223] width 6 height 6
click at [291, 219] on input "checkbox" at bounding box center [291, 219] width 0 height 0
checkbox input "false"
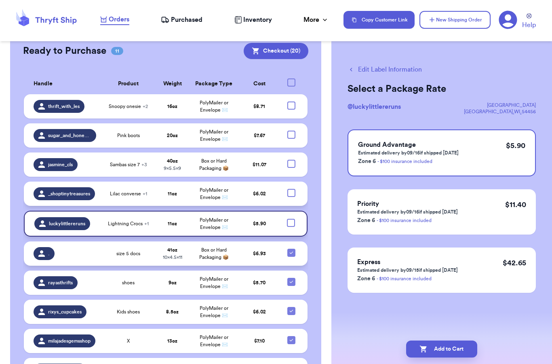
click at [292, 249] on icon at bounding box center [291, 252] width 6 height 6
click at [291, 248] on input "checkbox" at bounding box center [291, 248] width 0 height 0
checkbox input "false"
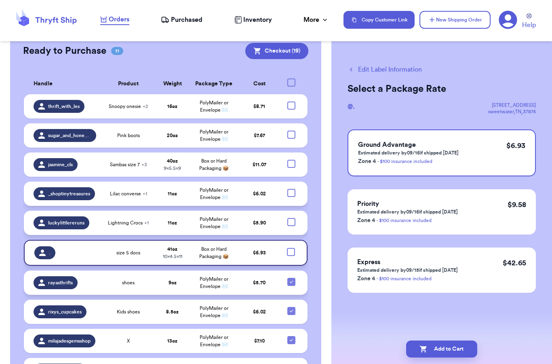
click at [294, 279] on icon at bounding box center [291, 282] width 6 height 6
click at [291, 277] on input "checkbox" at bounding box center [291, 277] width 0 height 0
checkbox input "false"
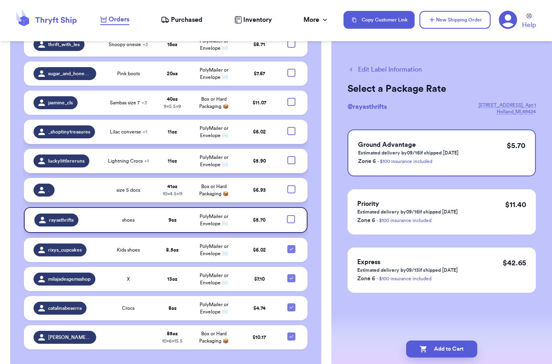
scroll to position [278, 0]
click at [295, 245] on div at bounding box center [291, 249] width 8 height 8
click at [291, 245] on input "checkbox" at bounding box center [291, 245] width 0 height 0
checkbox input "false"
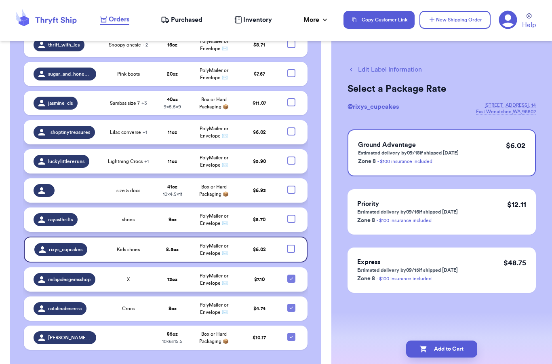
click at [295, 275] on div at bounding box center [291, 279] width 8 height 8
click at [291, 274] on input "checkbox" at bounding box center [291, 274] width 0 height 0
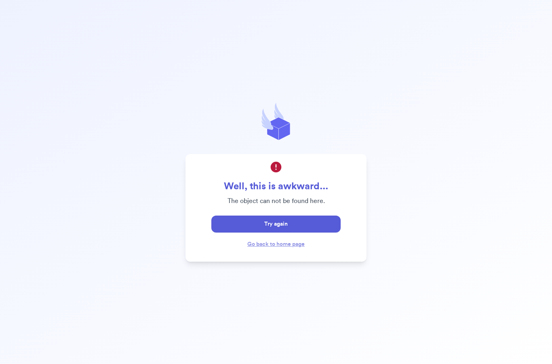
click at [293, 296] on div "Well, this is awkward... The object can not be found here. Try again Go back to…" at bounding box center [276, 182] width 552 height 364
click at [292, 217] on button "Try again" at bounding box center [275, 223] width 129 height 17
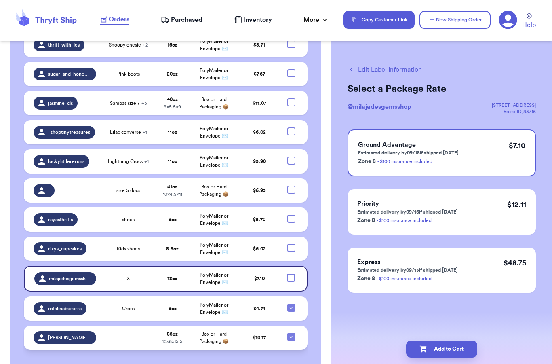
click at [291, 336] on icon at bounding box center [291, 337] width 3 height 2
click at [291, 332] on input "checkbox" at bounding box center [291, 332] width 0 height 0
checkbox input "false"
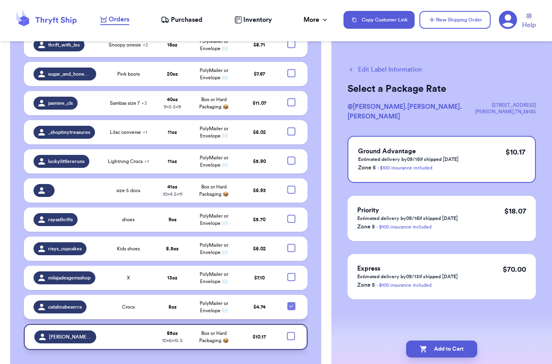
click at [291, 303] on icon at bounding box center [291, 306] width 6 height 6
click at [291, 302] on input "checkbox" at bounding box center [291, 302] width 0 height 0
checkbox input "false"
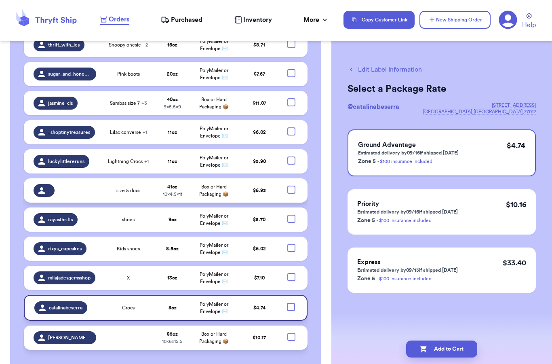
click at [294, 186] on div at bounding box center [291, 190] width 8 height 8
click at [291, 185] on input "checkbox" at bounding box center [291, 185] width 0 height 0
checkbox input "true"
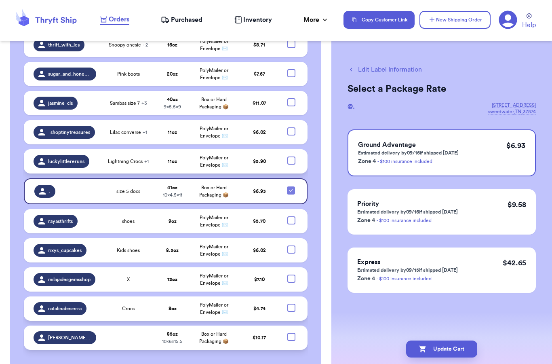
click at [294, 156] on div at bounding box center [291, 160] width 8 height 8
click at [291, 156] on input "checkbox" at bounding box center [291, 156] width 0 height 0
checkbox input "true"
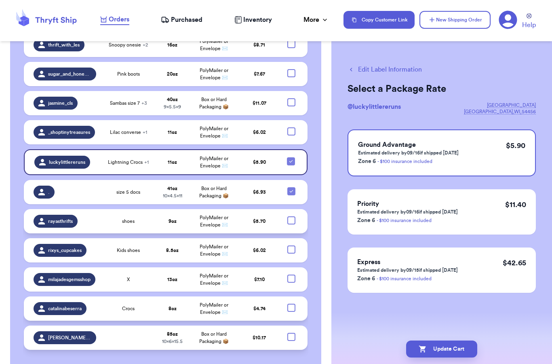
click at [294, 216] on div at bounding box center [291, 220] width 8 height 8
click at [291, 216] on input "checkbox" at bounding box center [291, 216] width 0 height 0
checkbox input "true"
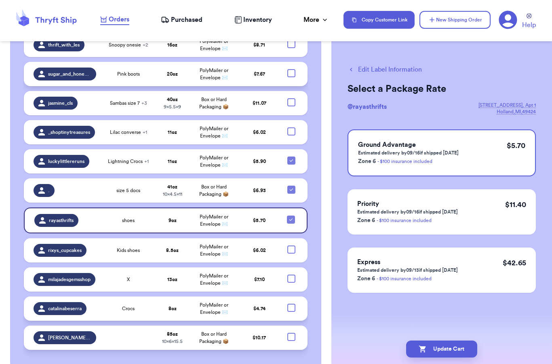
click at [292, 69] on div at bounding box center [291, 73] width 8 height 8
click at [291, 69] on input "checkbox" at bounding box center [291, 69] width 0 height 0
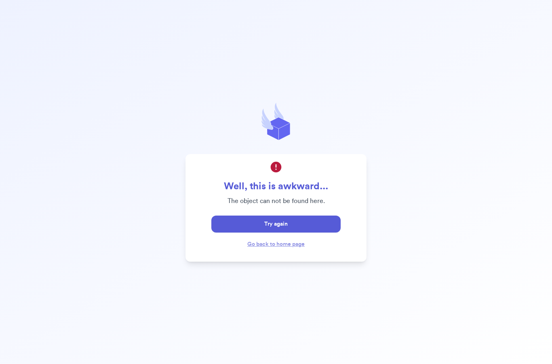
click at [249, 215] on button "Try again" at bounding box center [275, 223] width 129 height 17
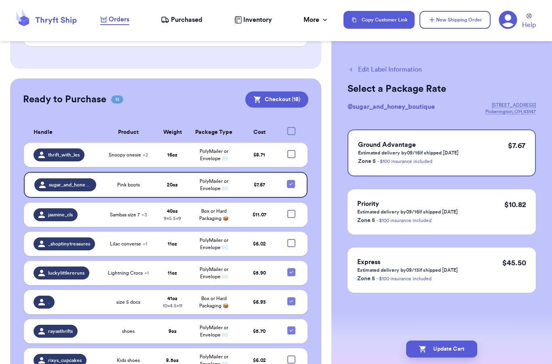
scroll to position [167, 0]
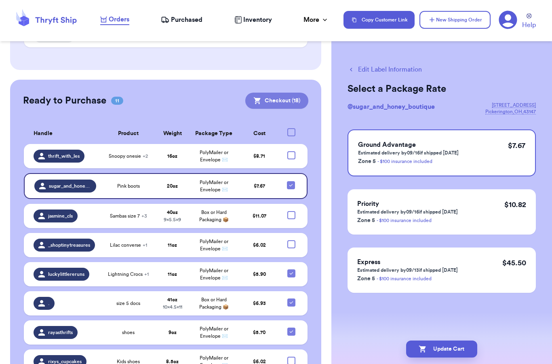
click at [271, 93] on button "Checkout ( 18 )" at bounding box center [276, 101] width 63 height 16
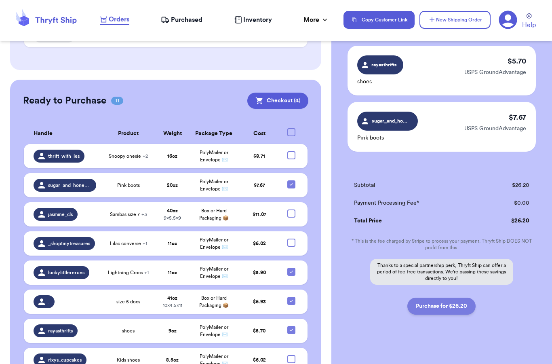
click at [441, 305] on button "Purchase for $26.20" at bounding box center [442, 306] width 68 height 17
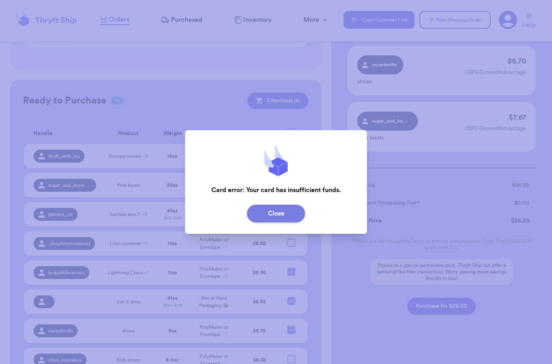
click at [270, 211] on button "Close" at bounding box center [276, 214] width 58 height 18
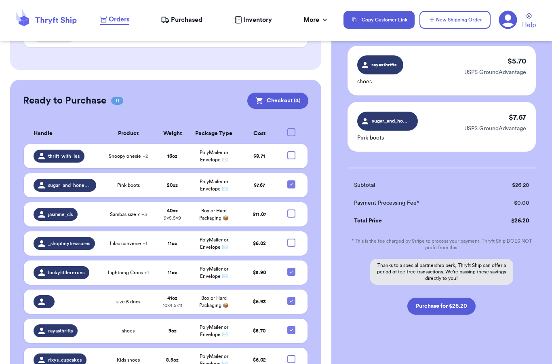
click at [509, 23] on icon at bounding box center [508, 20] width 19 height 19
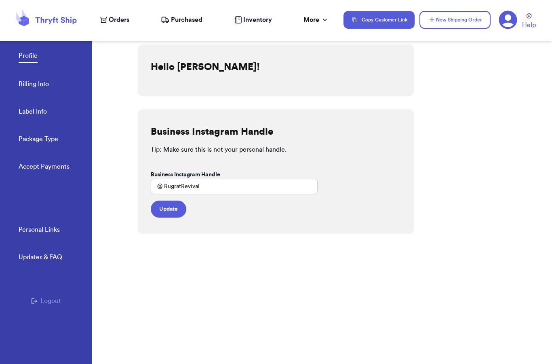
click at [30, 85] on link "Billing Info" at bounding box center [34, 84] width 30 height 11
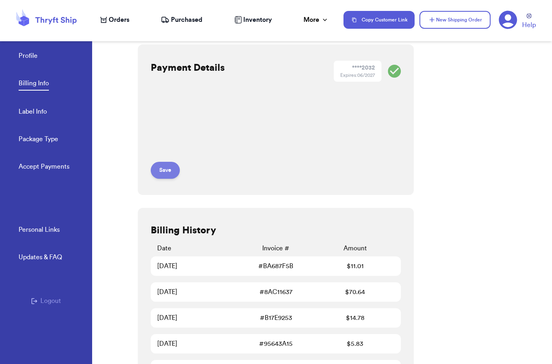
click at [173, 169] on button "Save" at bounding box center [165, 170] width 29 height 17
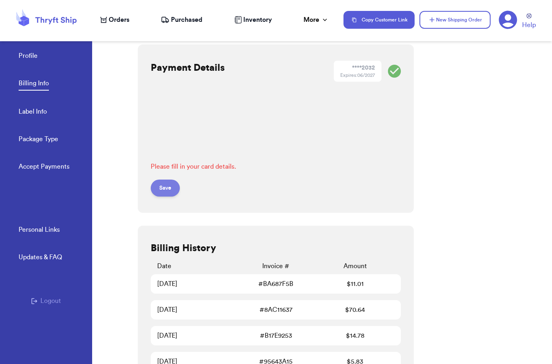
click at [166, 188] on button "Save" at bounding box center [165, 188] width 29 height 17
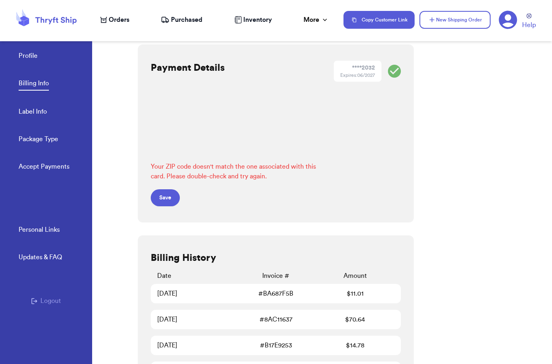
click at [113, 18] on span "Orders" at bounding box center [119, 20] width 21 height 10
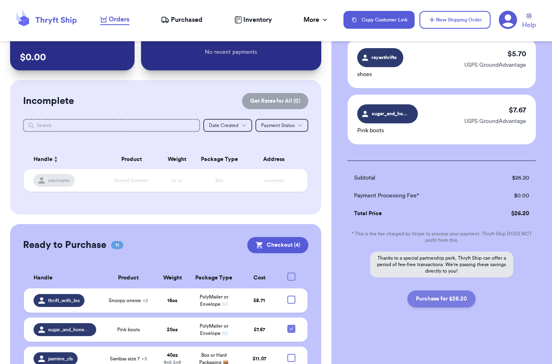
scroll to position [174, 0]
click at [439, 301] on button "Purchase for $26.20" at bounding box center [442, 298] width 68 height 17
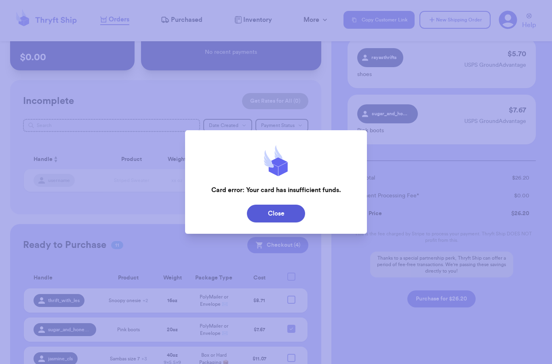
click at [279, 213] on button "Close" at bounding box center [276, 214] width 58 height 18
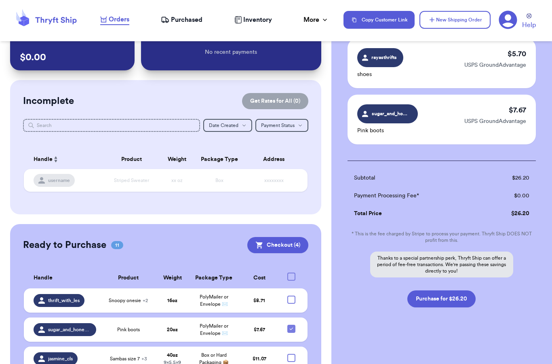
click at [509, 20] on icon at bounding box center [508, 20] width 19 height 19
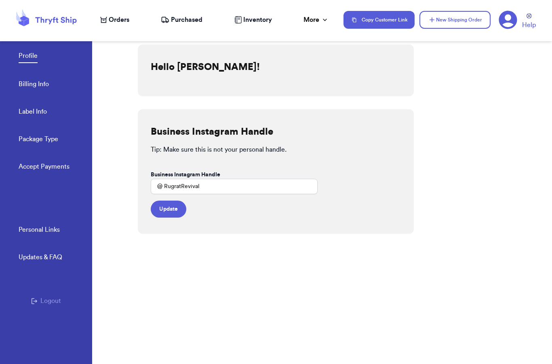
click at [34, 89] on link "Billing Info" at bounding box center [34, 84] width 30 height 11
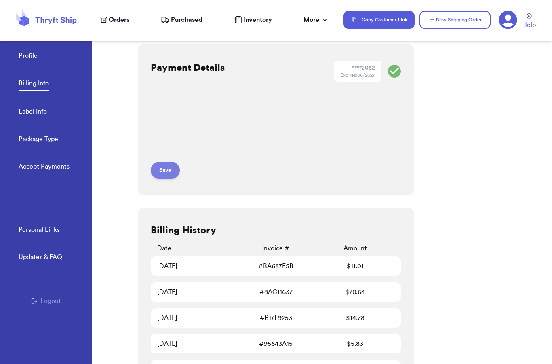
click at [164, 171] on button "Save" at bounding box center [165, 170] width 29 height 17
click at [121, 216] on div at bounding box center [115, 196] width 46 height 336
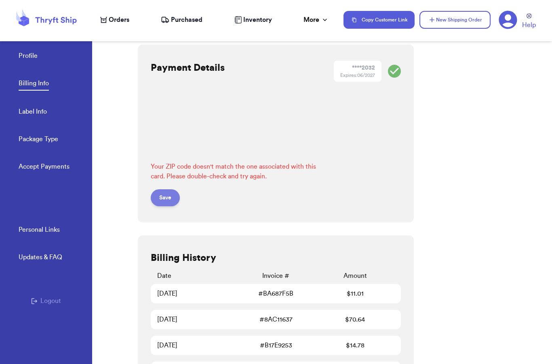
click at [163, 194] on button "Save" at bounding box center [165, 197] width 29 height 17
click at [23, 62] on div "Profile Billing Info Label Info Package Type Accept Payments" at bounding box center [56, 108] width 74 height 161
click at [23, 56] on link "Profile" at bounding box center [28, 56] width 19 height 11
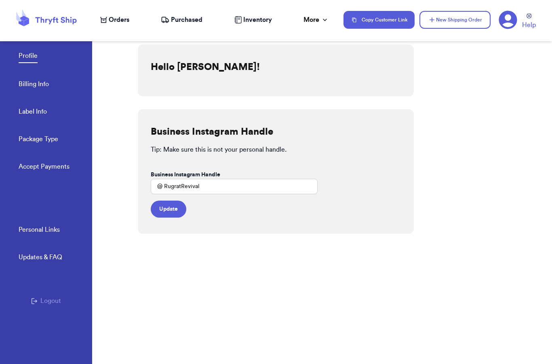
click at [27, 113] on link "Label Info" at bounding box center [33, 112] width 28 height 11
select select "FL"
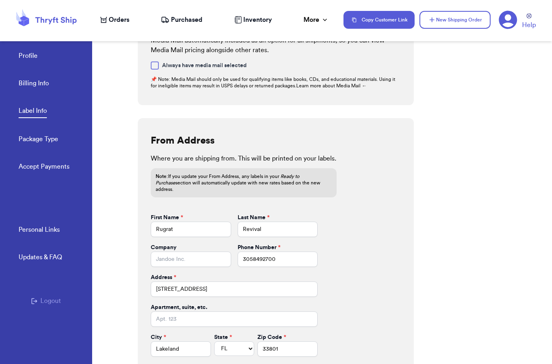
scroll to position [32, 0]
click at [513, 21] on icon at bounding box center [508, 20] width 18 height 18
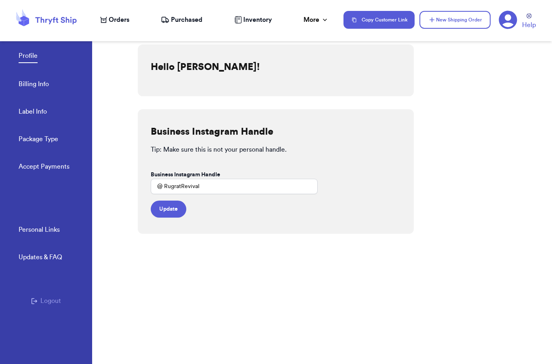
click at [34, 84] on link "Billing Info" at bounding box center [34, 84] width 30 height 11
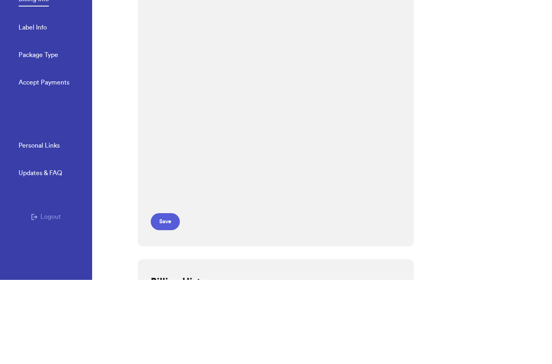
scroll to position [32, 0]
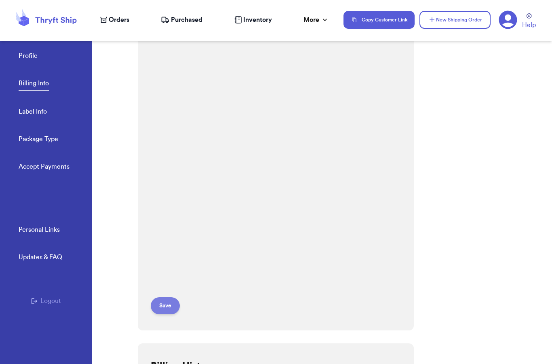
click at [164, 297] on button "Save" at bounding box center [165, 305] width 29 height 17
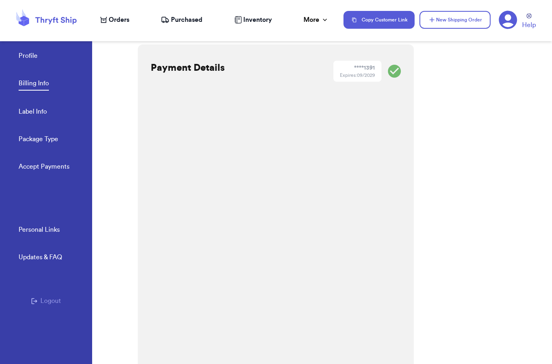
click at [117, 21] on span "Orders" at bounding box center [119, 20] width 21 height 10
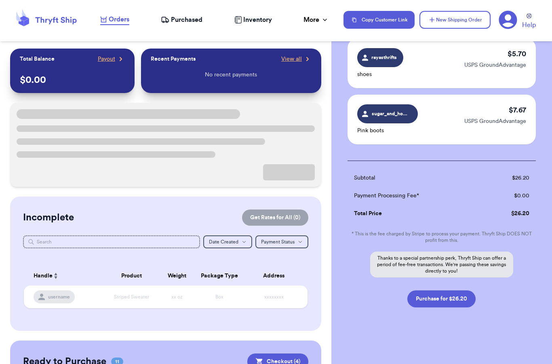
scroll to position [174, 0]
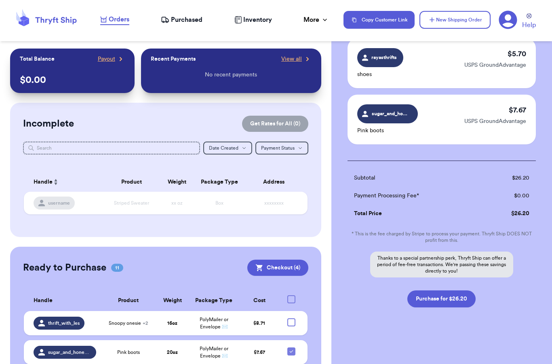
click at [453, 335] on div "Checkout ( 4 ) Selected Labels . size 5 docs $ 6.93 USPS GroundAdvantage luckyl…" at bounding box center [442, 119] width 221 height 490
click at [445, 331] on div "Checkout ( 4 ) Selected Labels . size 5 docs $ 6.93 USPS GroundAdvantage luckyl…" at bounding box center [442, 119] width 221 height 490
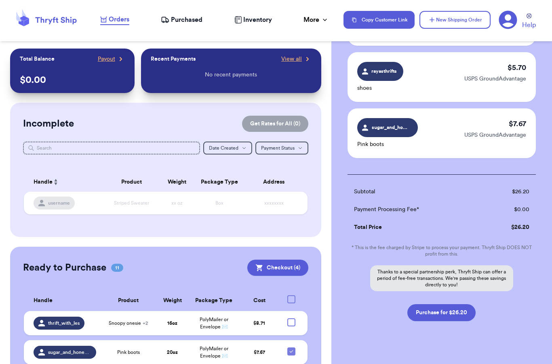
scroll to position [162, 0]
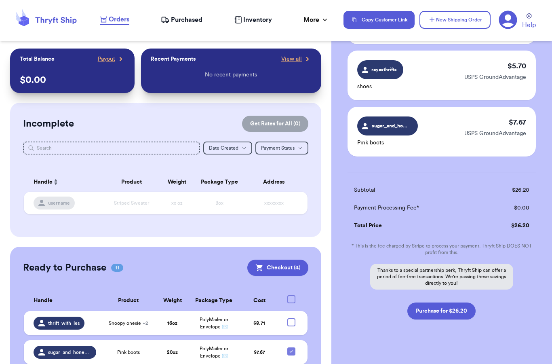
click at [455, 340] on div "Checkout ( 4 ) Selected Labels . size 5 docs $ 6.93 USPS GroundAdvantage luckyl…" at bounding box center [442, 131] width 221 height 490
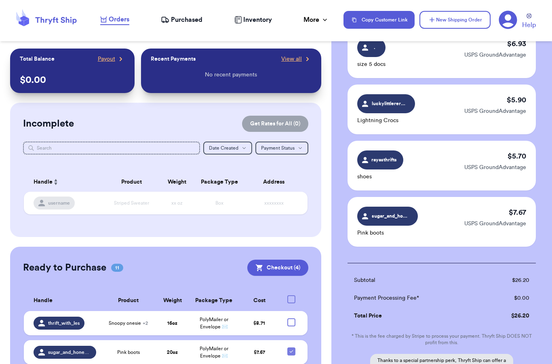
scroll to position [80, 0]
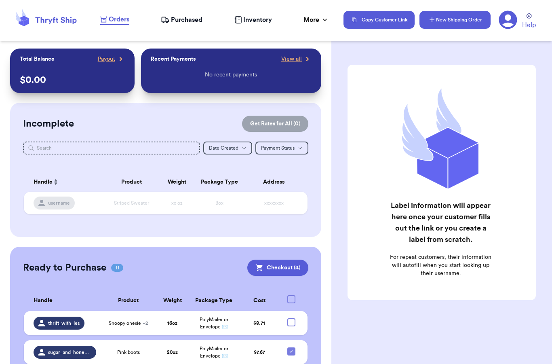
click at [467, 21] on button "New Shipping Order" at bounding box center [455, 20] width 71 height 18
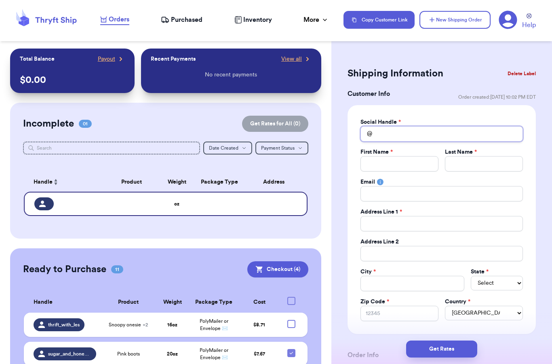
click at [400, 132] on input "Total Amount Paid" at bounding box center [442, 133] width 163 height 15
type input "r"
type input "ra"
type input "rac"
type input "rach"
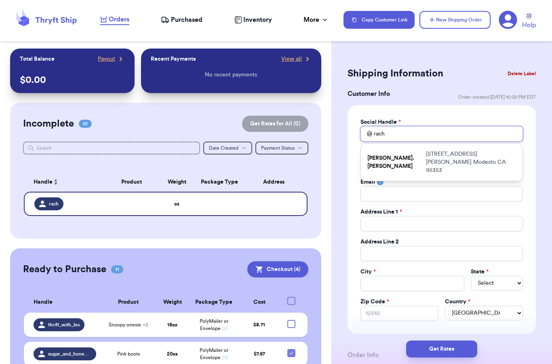
type input "rac"
type input "ra"
type input "r"
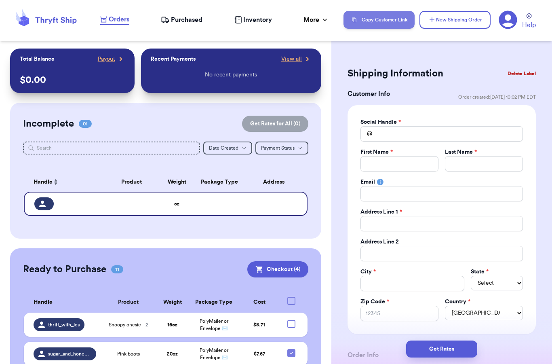
click at [384, 24] on button "Copy Customer Link" at bounding box center [379, 20] width 71 height 18
click at [394, 133] on input "Total Amount Paid" at bounding box center [442, 133] width 163 height 15
type input "l"
type input "li"
type input "lit"
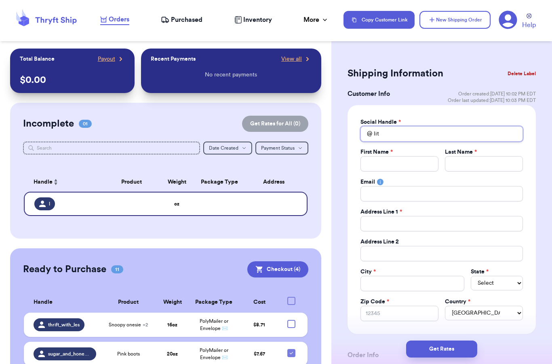
type input "litt"
type input "littl"
type input "little"
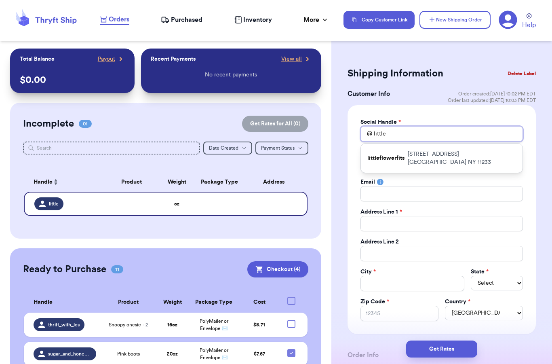
type input "littl"
type input "litt"
type input "lit"
type input "li"
type input "l"
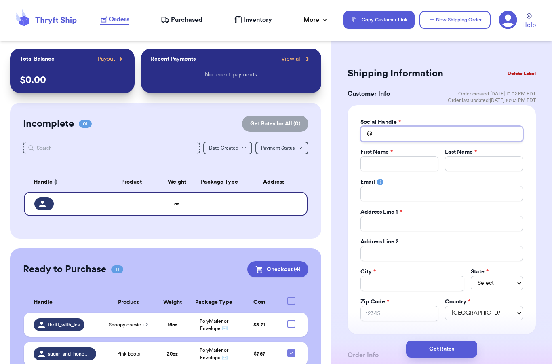
type input "s"
type input "sa"
type input "sam"
type input "samm"
type input "sam"
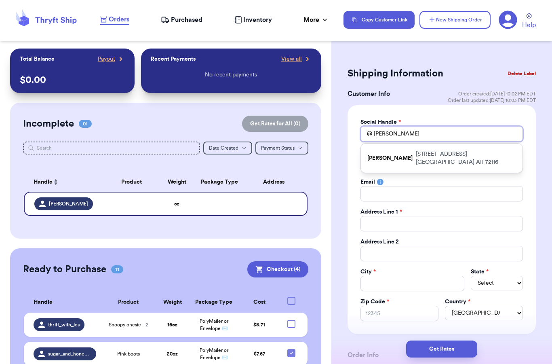
type input "sa"
type input "s"
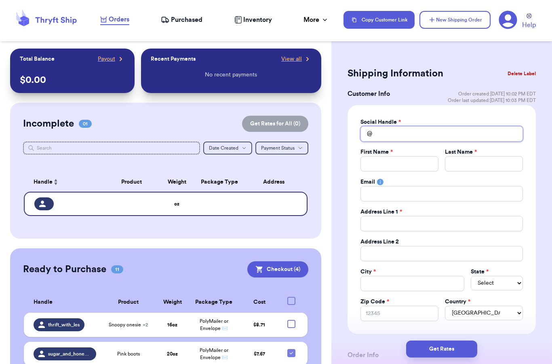
type input "m"
type input "mo"
type input "mor"
type input "mori"
type input "mor"
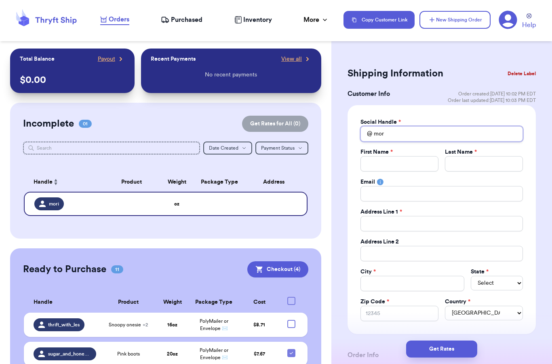
type input "mo"
type input "m"
click at [384, 19] on button "Copy Customer Link" at bounding box center [379, 20] width 71 height 18
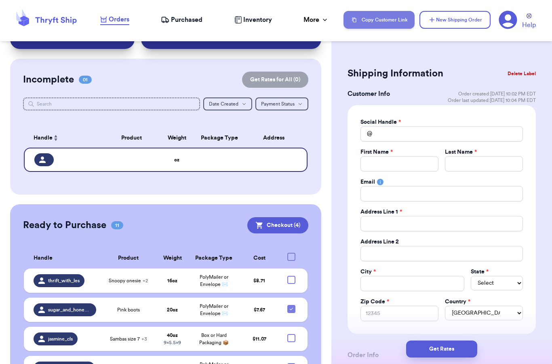
scroll to position [53, 0]
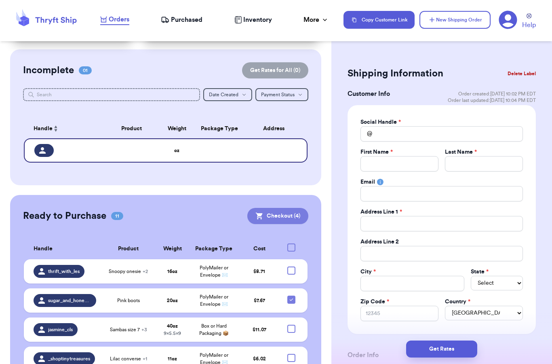
click at [283, 210] on button "Checkout ( 4 )" at bounding box center [277, 216] width 61 height 16
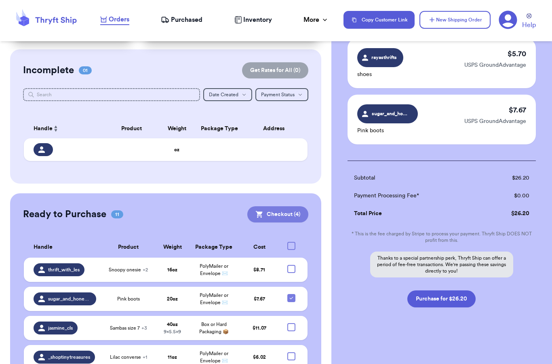
scroll to position [174, 0]
click at [459, 303] on button "Purchase for $26.20" at bounding box center [442, 298] width 68 height 17
checkbox input "false"
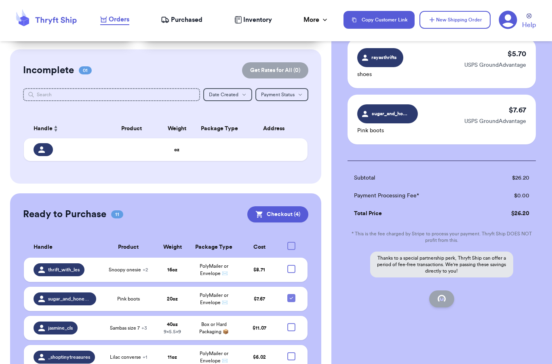
checkbox input "false"
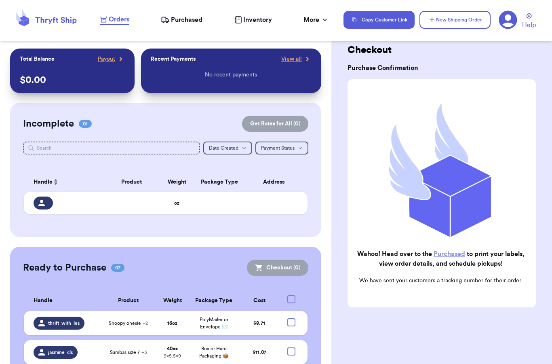
scroll to position [0, 0]
click at [185, 20] on span "Purchased" at bounding box center [187, 20] width 32 height 10
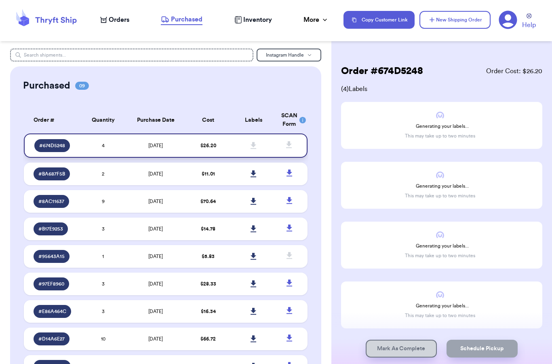
click at [170, 150] on td "9/12/2025" at bounding box center [156, 145] width 60 height 24
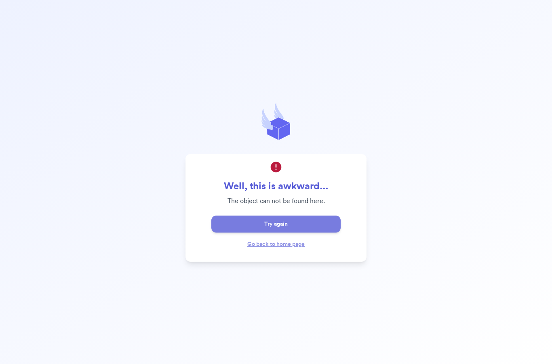
click at [302, 232] on button "Try again" at bounding box center [275, 223] width 129 height 17
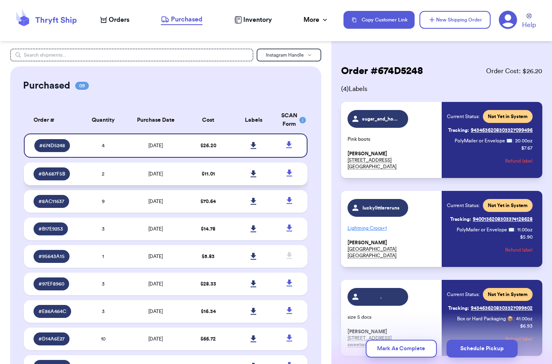
click at [107, 179] on td "2" at bounding box center [102, 174] width 45 height 23
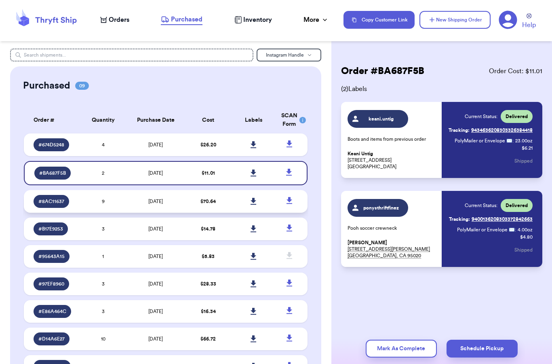
click at [114, 205] on td "9" at bounding box center [102, 201] width 45 height 23
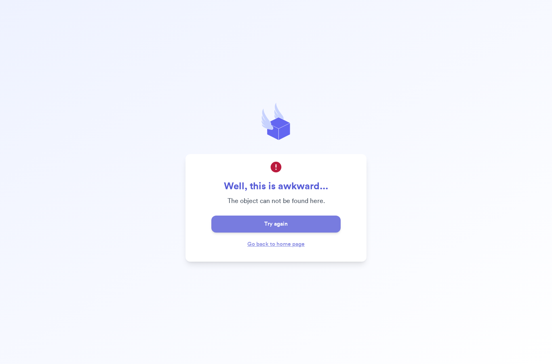
click at [256, 232] on button "Try again" at bounding box center [275, 223] width 129 height 17
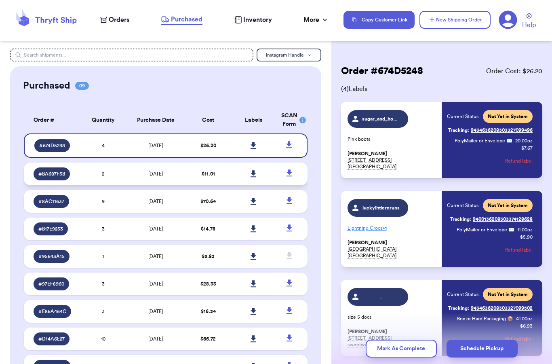
click at [118, 181] on td "2" at bounding box center [102, 174] width 45 height 23
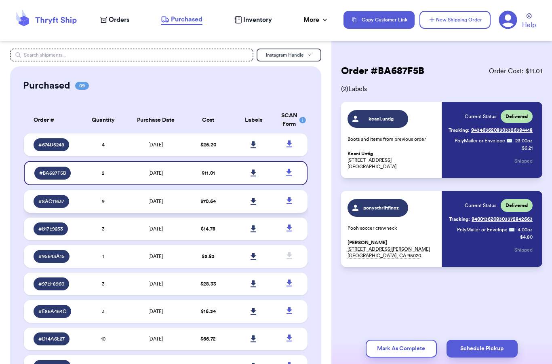
click at [125, 206] on td "9" at bounding box center [102, 201] width 45 height 23
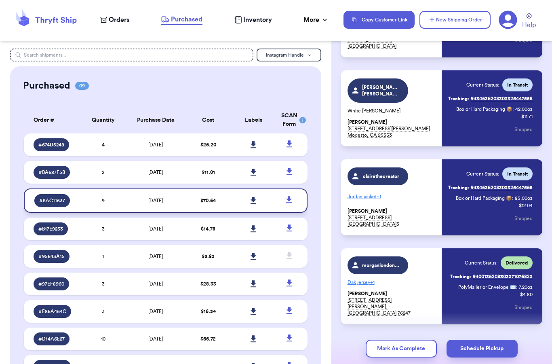
scroll to position [578, 0]
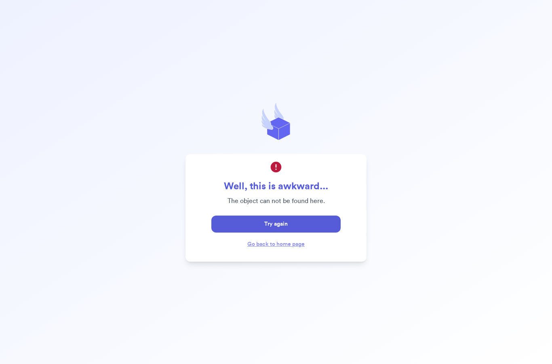
click at [296, 232] on button "Try again" at bounding box center [275, 223] width 129 height 17
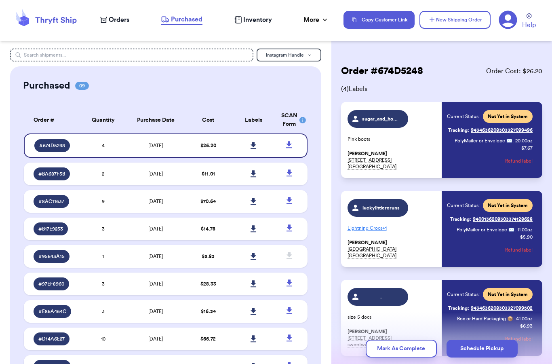
click at [107, 24] on div "Orders" at bounding box center [114, 20] width 29 height 10
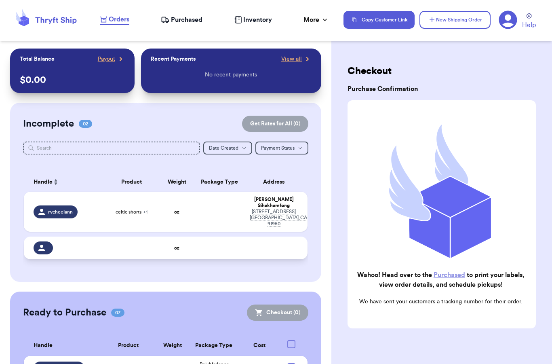
click at [206, 259] on td at bounding box center [219, 248] width 51 height 23
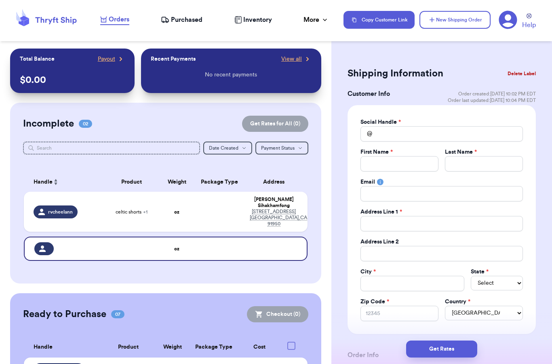
click at [526, 75] on button "Delete Label" at bounding box center [522, 74] width 35 height 18
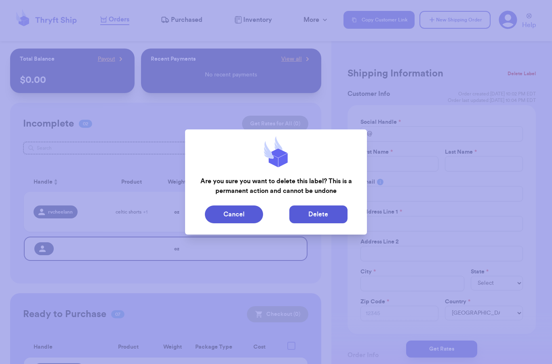
click at [309, 210] on button "Delete" at bounding box center [318, 214] width 58 height 18
type input "celtic shorts"
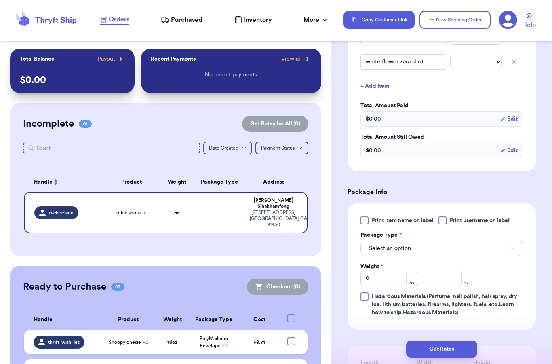
scroll to position [275, 0]
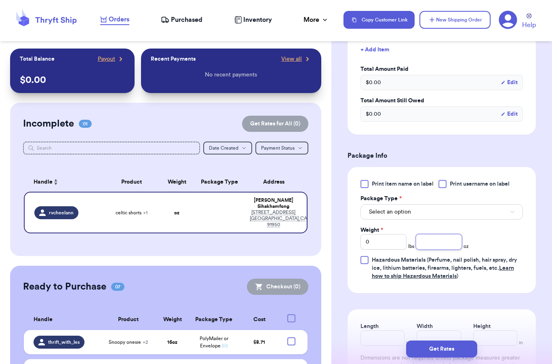
click at [429, 244] on input "number" at bounding box center [439, 241] width 46 height 15
type input "10"
click at [500, 209] on button "Select an option" at bounding box center [442, 211] width 163 height 15
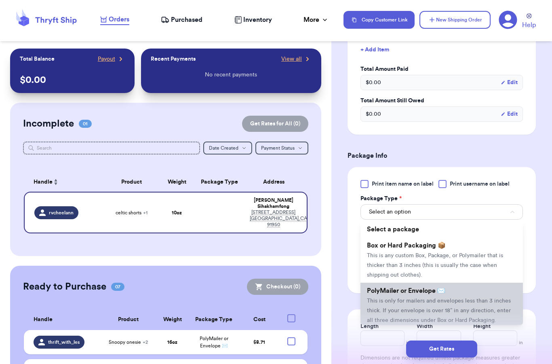
click at [437, 293] on span "PolyMailer or Envelope ✉️" at bounding box center [406, 290] width 78 height 6
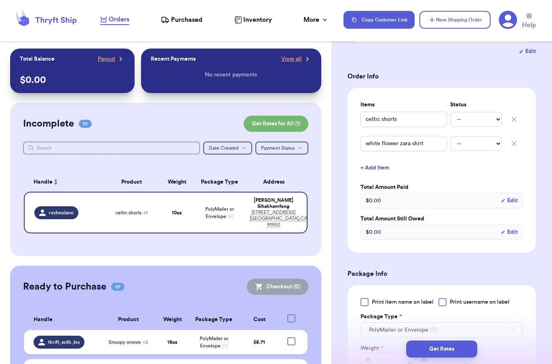
scroll to position [144, 0]
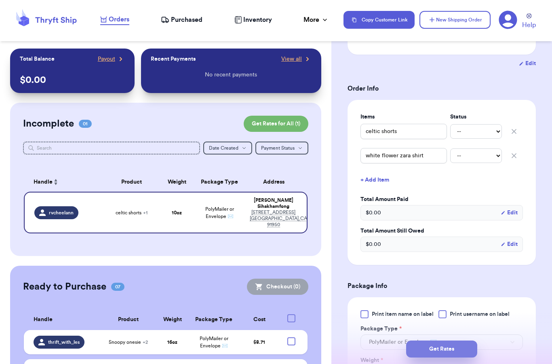
click at [439, 342] on button "Get Rates" at bounding box center [441, 348] width 71 height 17
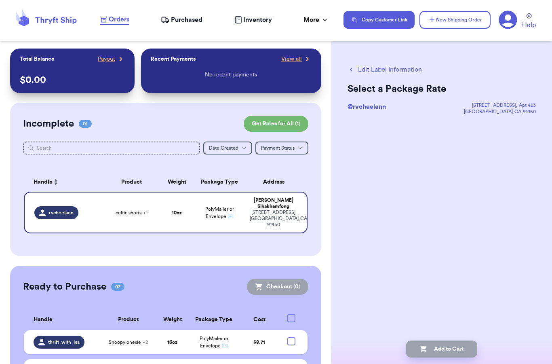
scroll to position [0, 0]
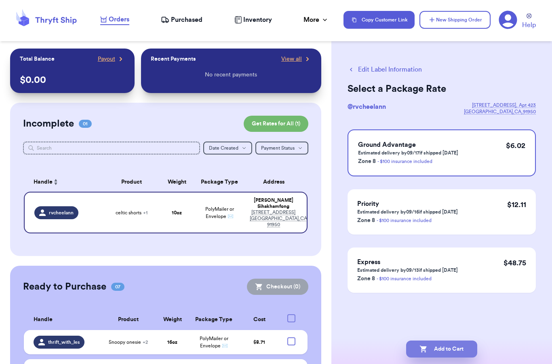
click at [451, 340] on button "Add to Cart" at bounding box center [441, 348] width 71 height 17
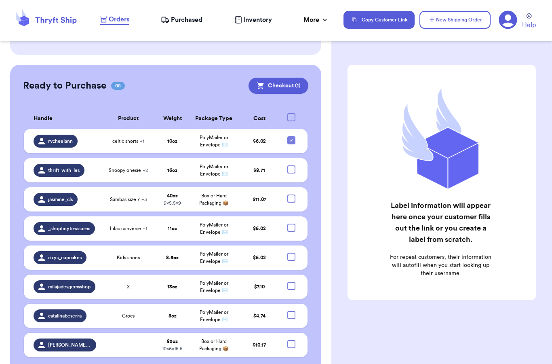
scroll to position [32, 0]
click at [294, 311] on div at bounding box center [291, 315] width 8 height 8
click at [291, 310] on input "checkbox" at bounding box center [291, 310] width 0 height 0
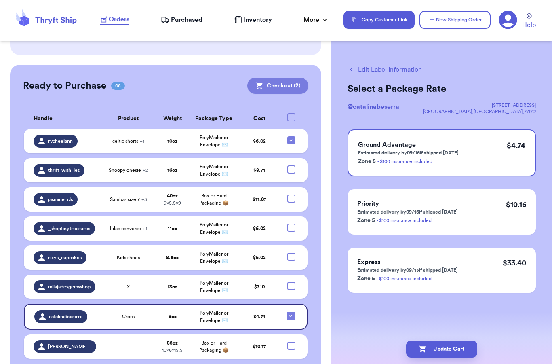
click at [285, 78] on button "Checkout ( 2 )" at bounding box center [277, 86] width 61 height 16
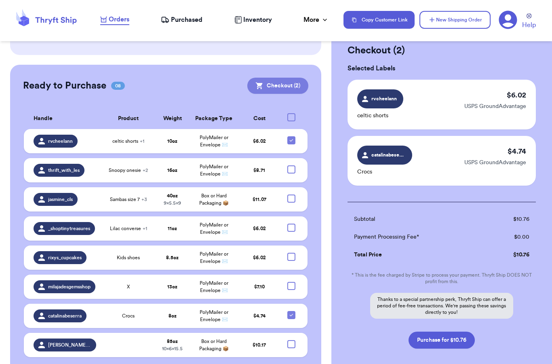
scroll to position [21, 0]
click at [462, 338] on button "Purchase for $10.76" at bounding box center [442, 339] width 66 height 17
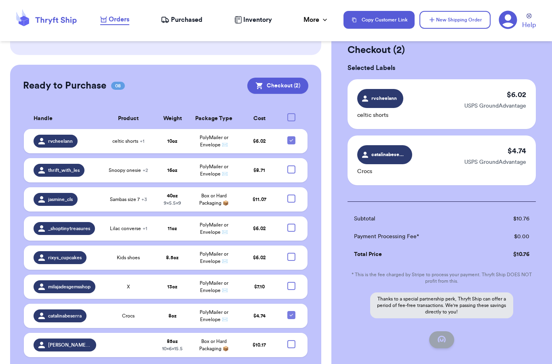
checkbox input "false"
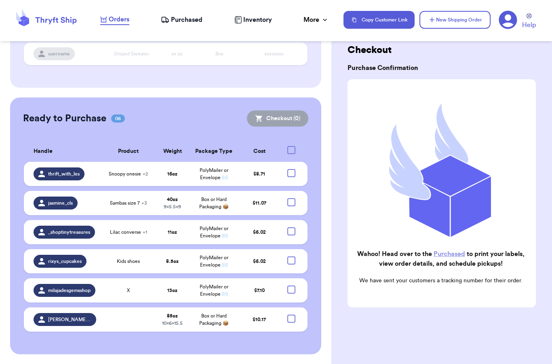
scroll to position [124, 0]
